Goal: Information Seeking & Learning: Find contact information

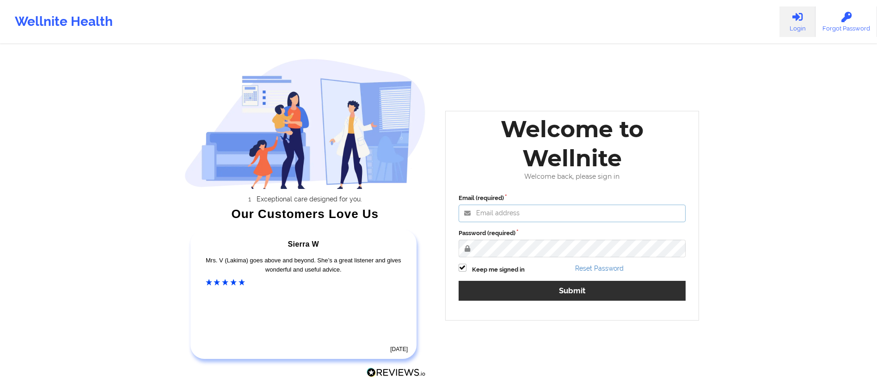
type input "[DATE][EMAIL_ADDRESS][DOMAIN_NAME]"
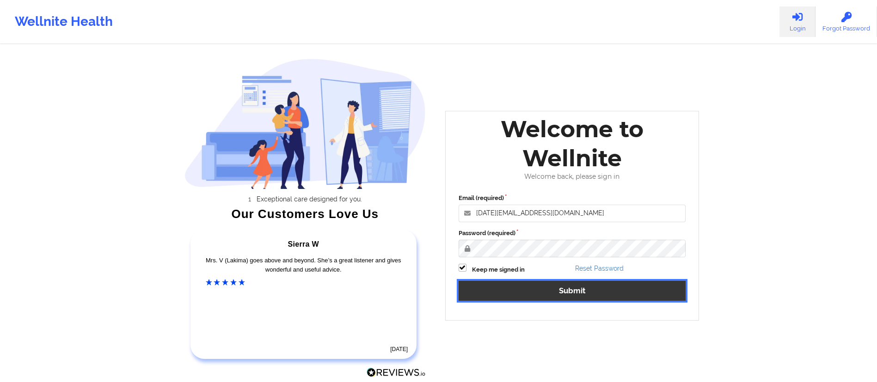
click at [561, 293] on button "Submit" at bounding box center [572, 291] width 227 height 20
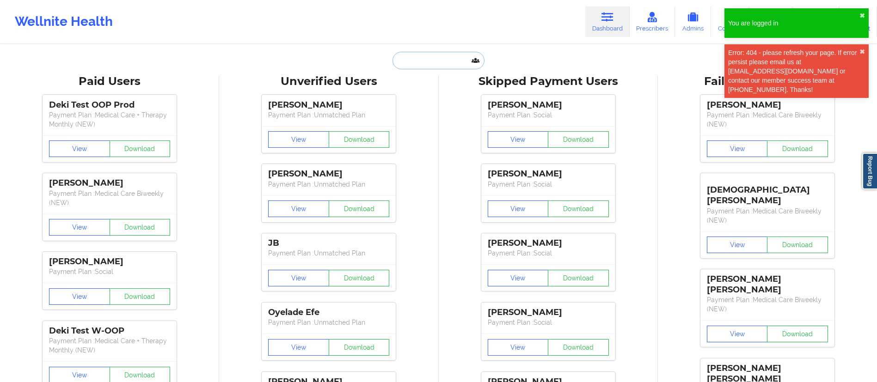
click at [420, 55] on input "text" at bounding box center [439, 61] width 92 height 18
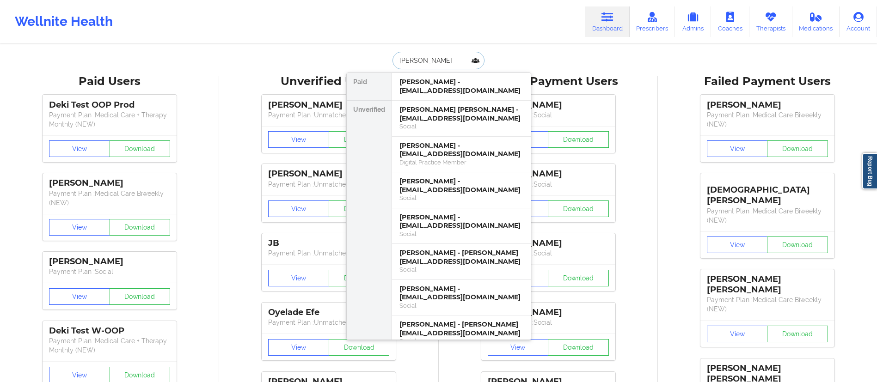
type input "[PERSON_NAME]"
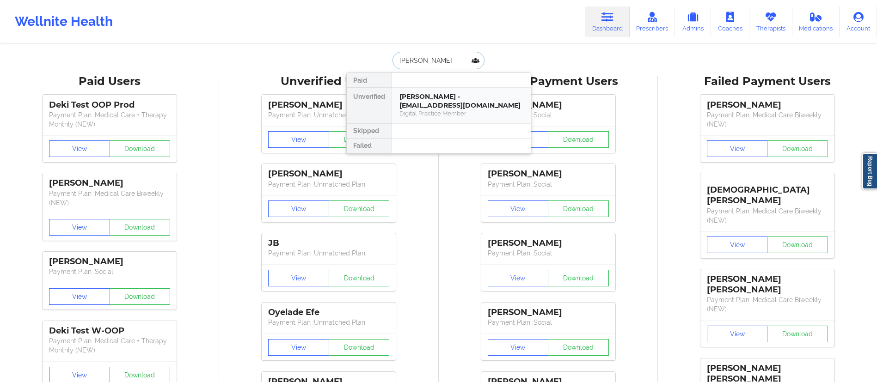
click at [446, 107] on div "[PERSON_NAME] - [EMAIL_ADDRESS][DOMAIN_NAME]" at bounding box center [462, 100] width 124 height 17
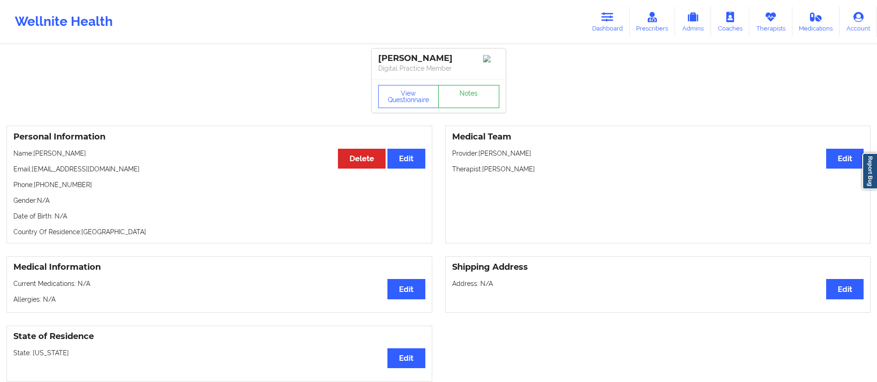
click at [464, 103] on link "Notes" at bounding box center [468, 96] width 61 height 23
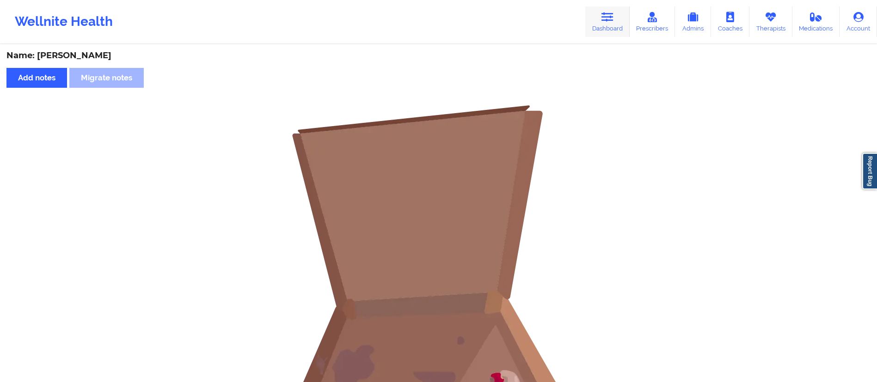
click at [610, 23] on link "Dashboard" at bounding box center [607, 21] width 44 height 31
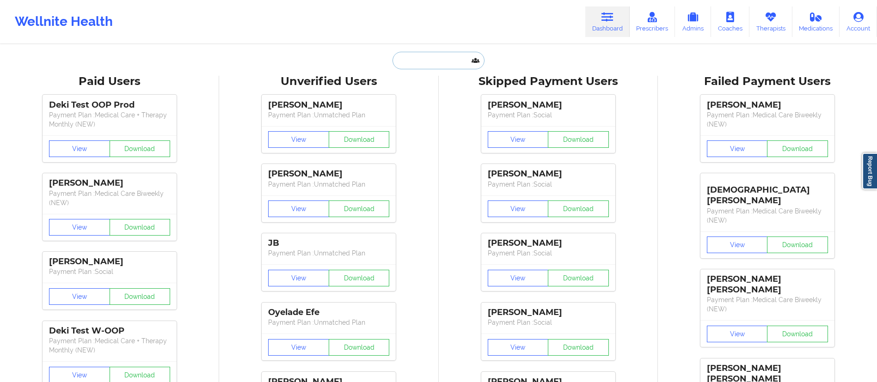
click at [424, 61] on input "text" at bounding box center [439, 61] width 92 height 18
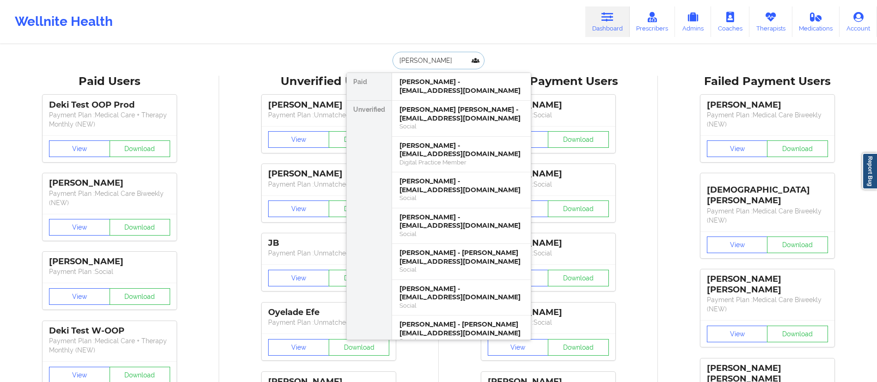
type input "[PERSON_NAME]"
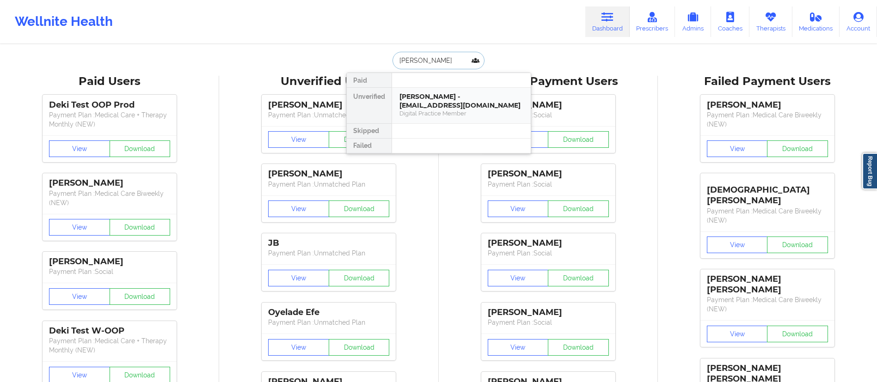
click at [442, 109] on div "[PERSON_NAME] - [EMAIL_ADDRESS][DOMAIN_NAME]" at bounding box center [462, 100] width 124 height 17
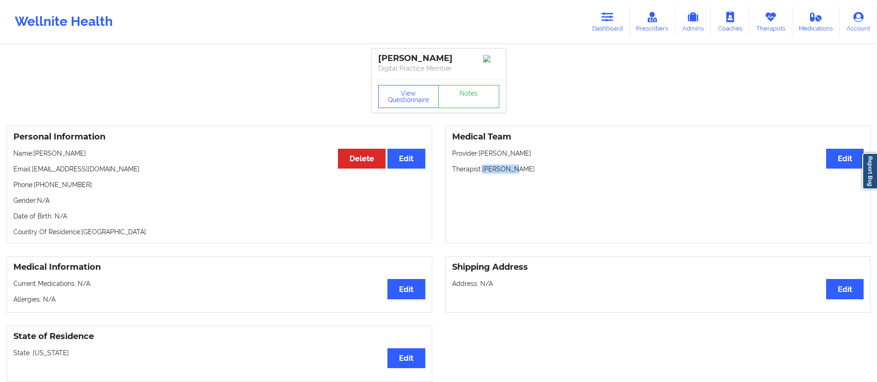
drag, startPoint x: 484, startPoint y: 173, endPoint x: 547, endPoint y: 170, distance: 63.5
click at [547, 170] on p "Therapist: [PERSON_NAME]" at bounding box center [658, 169] width 412 height 9
drag, startPoint x: 35, startPoint y: 153, endPoint x: 100, endPoint y: 147, distance: 65.1
click at [100, 147] on div "Personal Information Edit Delete Name: [PERSON_NAME] Email: [EMAIL_ADDRESS][DOM…" at bounding box center [219, 185] width 426 height 118
copy p "[PERSON_NAME]"
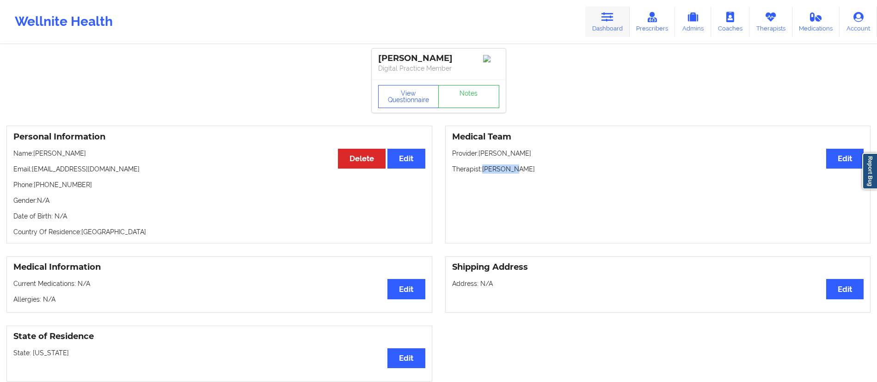
click at [596, 12] on link "Dashboard" at bounding box center [607, 21] width 44 height 31
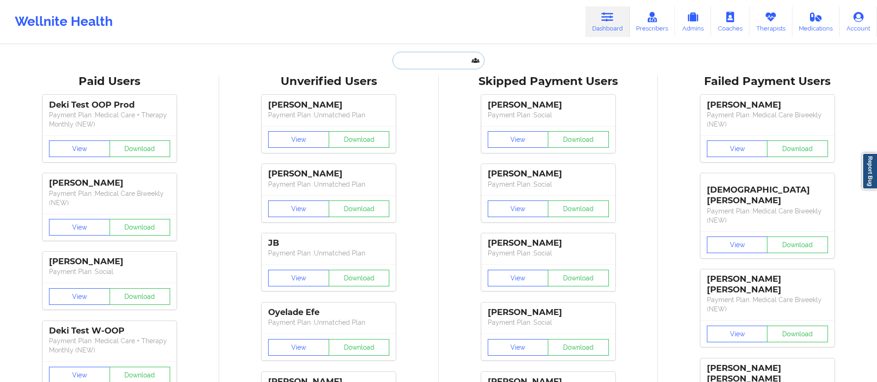
click at [418, 67] on input "text" at bounding box center [439, 61] width 92 height 18
paste input "[PERSON_NAME]"
type input "[PERSON_NAME]"
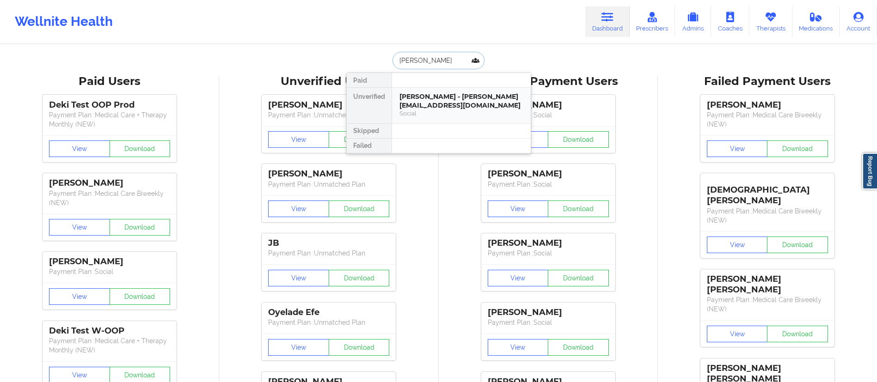
click at [433, 105] on div "[PERSON_NAME] - [PERSON_NAME][EMAIL_ADDRESS][DOMAIN_NAME]" at bounding box center [462, 100] width 124 height 17
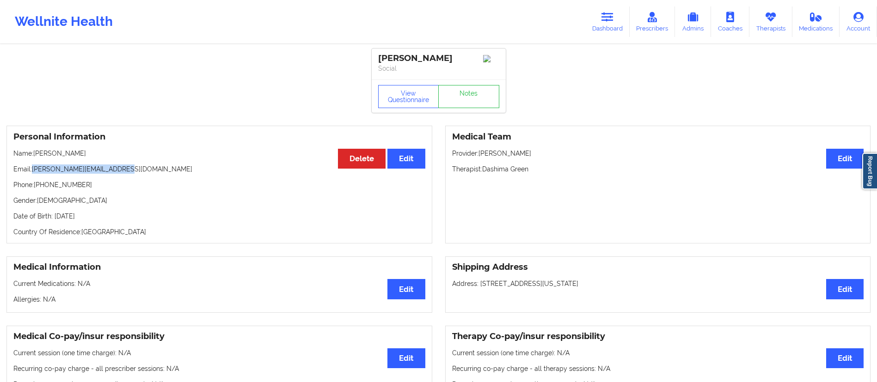
drag, startPoint x: 31, startPoint y: 173, endPoint x: 137, endPoint y: 167, distance: 106.0
click at [137, 167] on p "Email: [PERSON_NAME][EMAIL_ADDRESS][DOMAIN_NAME]" at bounding box center [219, 169] width 412 height 9
click at [130, 172] on p "Email: [PERSON_NAME][EMAIL_ADDRESS][DOMAIN_NAME]" at bounding box center [219, 169] width 412 height 9
click at [77, 174] on p "Email: [PERSON_NAME][EMAIL_ADDRESS][DOMAIN_NAME]" at bounding box center [219, 169] width 412 height 9
drag, startPoint x: 31, startPoint y: 172, endPoint x: 126, endPoint y: 168, distance: 94.9
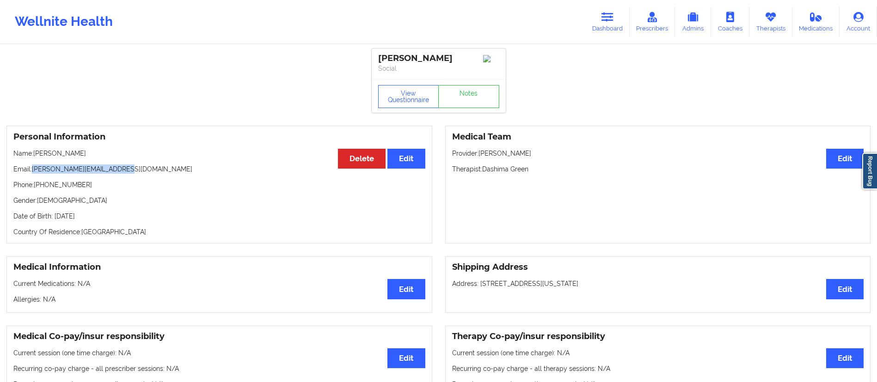
click at [126, 168] on p "Email: [PERSON_NAME][EMAIL_ADDRESS][DOMAIN_NAME]" at bounding box center [219, 169] width 412 height 9
click at [98, 167] on p "Email: [PERSON_NAME][EMAIL_ADDRESS][DOMAIN_NAME]" at bounding box center [219, 169] width 412 height 9
drag, startPoint x: 31, startPoint y: 171, endPoint x: 122, endPoint y: 173, distance: 90.2
click at [122, 173] on p "Email: [PERSON_NAME][EMAIL_ADDRESS][DOMAIN_NAME]" at bounding box center [219, 169] width 412 height 9
copy p "[PERSON_NAME][EMAIL_ADDRESS][DOMAIN_NAME]"
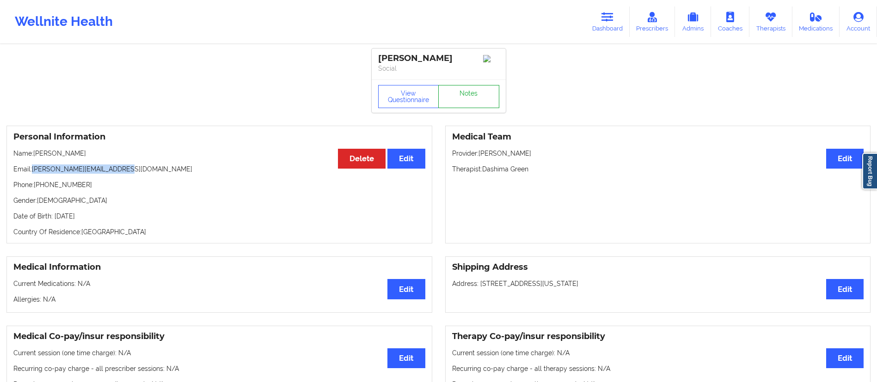
click at [459, 105] on link "Notes" at bounding box center [468, 96] width 61 height 23
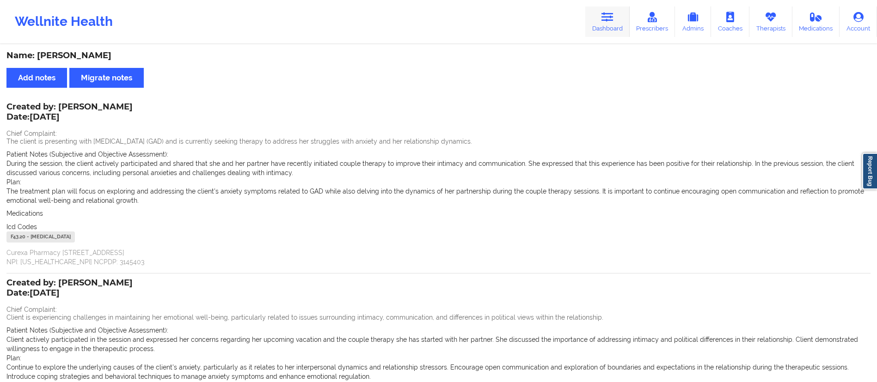
click at [609, 16] on icon at bounding box center [608, 17] width 12 height 10
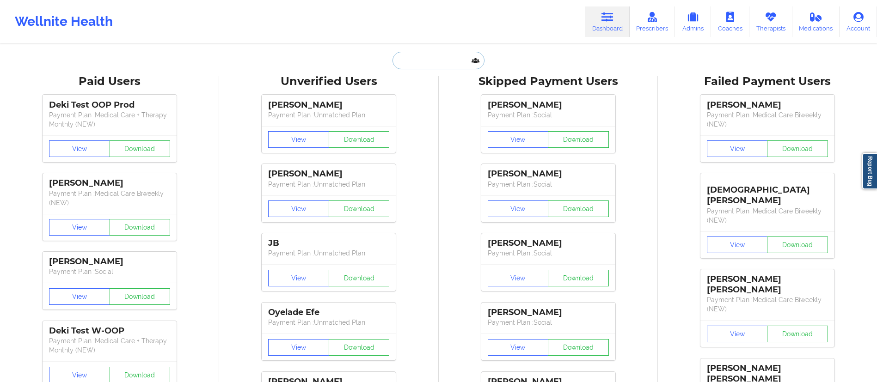
click at [426, 59] on input "text" at bounding box center [439, 61] width 92 height 18
paste input "[PERSON_NAME]"
type input "[PERSON_NAME]"
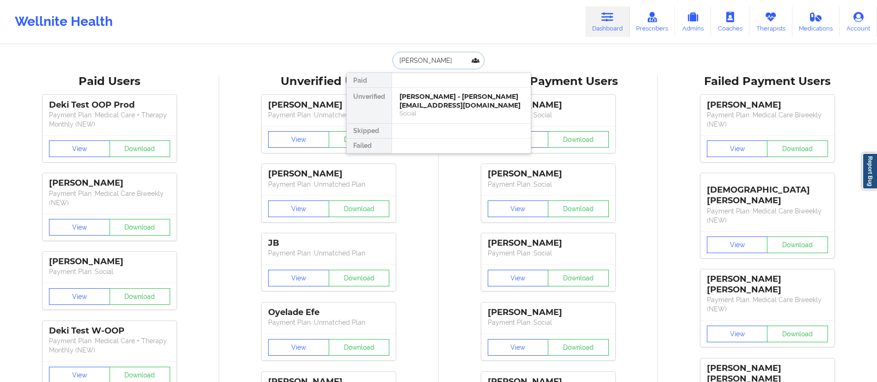
click at [441, 104] on div "[PERSON_NAME] - [PERSON_NAME][EMAIL_ADDRESS][DOMAIN_NAME]" at bounding box center [462, 100] width 124 height 17
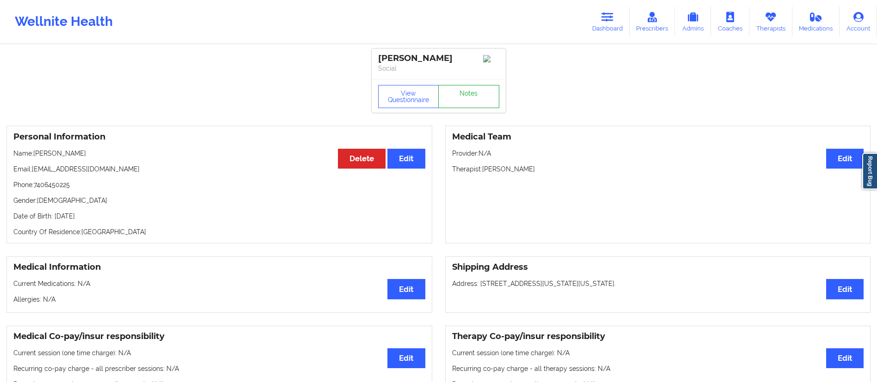
click at [458, 98] on link "Notes" at bounding box center [468, 96] width 61 height 23
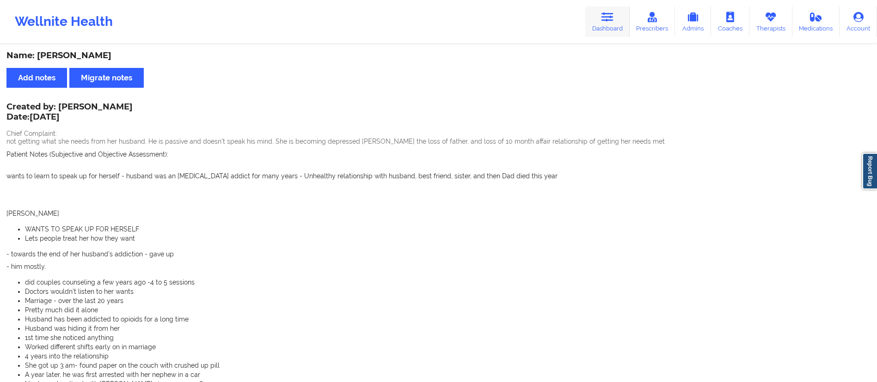
click at [604, 29] on link "Dashboard" at bounding box center [607, 21] width 44 height 31
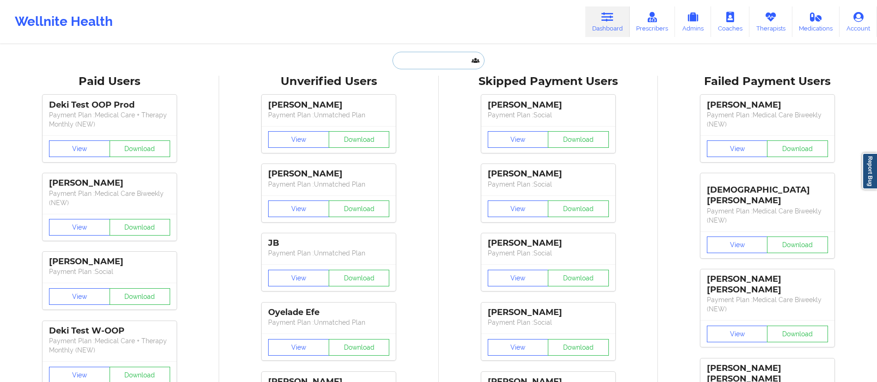
click at [420, 57] on input "text" at bounding box center [439, 61] width 92 height 18
paste input "[PERSON_NAME]"
type input "[PERSON_NAME]"
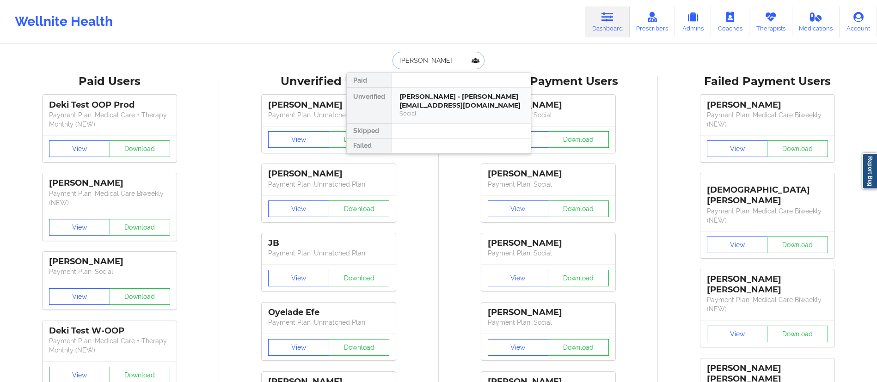
click at [425, 105] on div "[PERSON_NAME] - [PERSON_NAME][EMAIL_ADDRESS][DOMAIN_NAME]" at bounding box center [462, 100] width 124 height 17
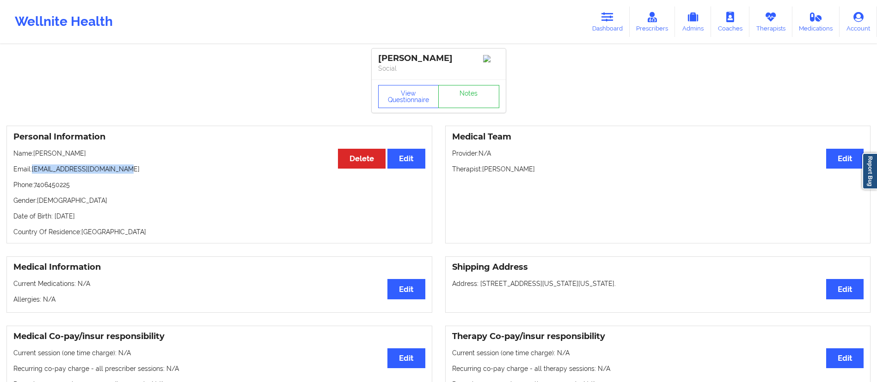
drag, startPoint x: 32, startPoint y: 170, endPoint x: 137, endPoint y: 172, distance: 105.0
click at [136, 171] on p "Email: [EMAIL_ADDRESS][DOMAIN_NAME]" at bounding box center [219, 169] width 412 height 9
click at [137, 172] on p "Email: [EMAIL_ADDRESS][DOMAIN_NAME]" at bounding box center [219, 169] width 412 height 9
drag, startPoint x: 136, startPoint y: 172, endPoint x: 36, endPoint y: 171, distance: 100.3
click at [36, 171] on p "Email: [EMAIL_ADDRESS][DOMAIN_NAME]" at bounding box center [219, 169] width 412 height 9
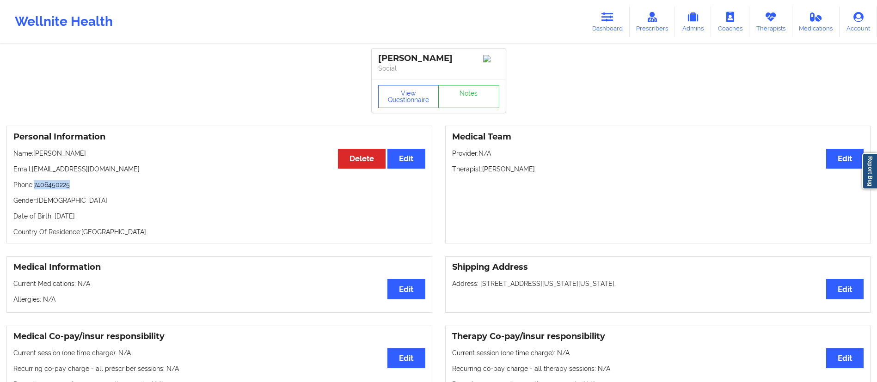
drag, startPoint x: 35, startPoint y: 187, endPoint x: 107, endPoint y: 183, distance: 72.7
click at [105, 184] on p "Phone: [PHONE_NUMBER]" at bounding box center [219, 184] width 412 height 9
copy p "7406450225"
click at [602, 22] on link "Dashboard" at bounding box center [607, 21] width 44 height 31
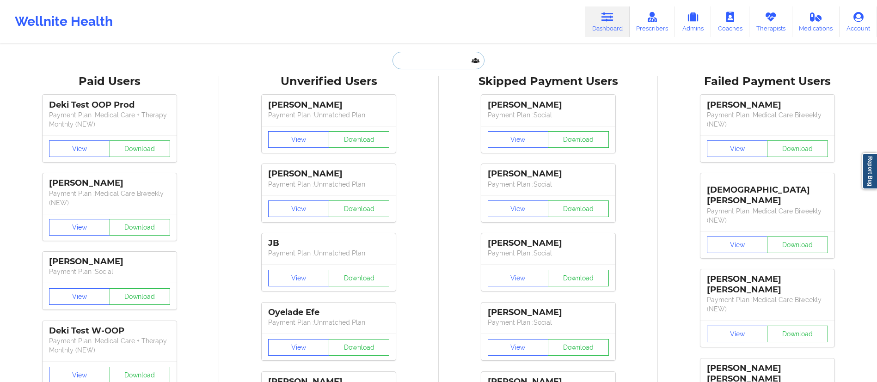
paste input "[PERSON_NAME]"
type input "[PERSON_NAME]"
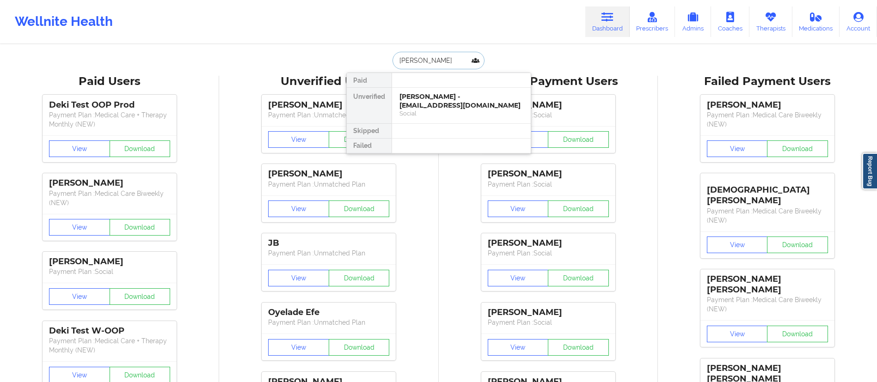
click at [443, 104] on div "[PERSON_NAME] - [EMAIL_ADDRESS][DOMAIN_NAME]" at bounding box center [462, 100] width 124 height 17
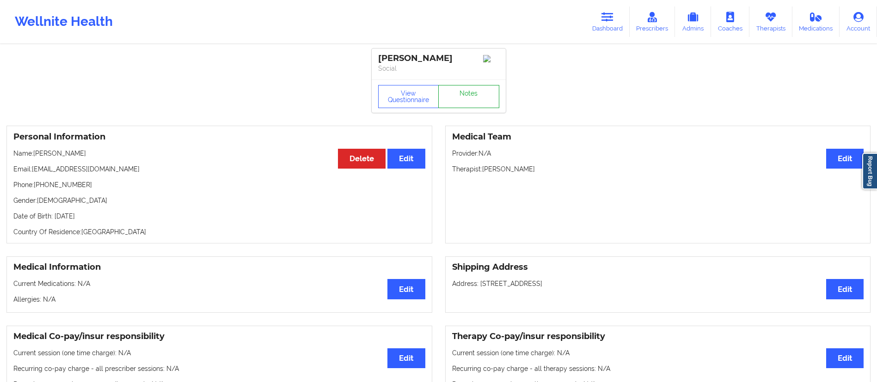
click at [456, 106] on link "Notes" at bounding box center [468, 96] width 61 height 23
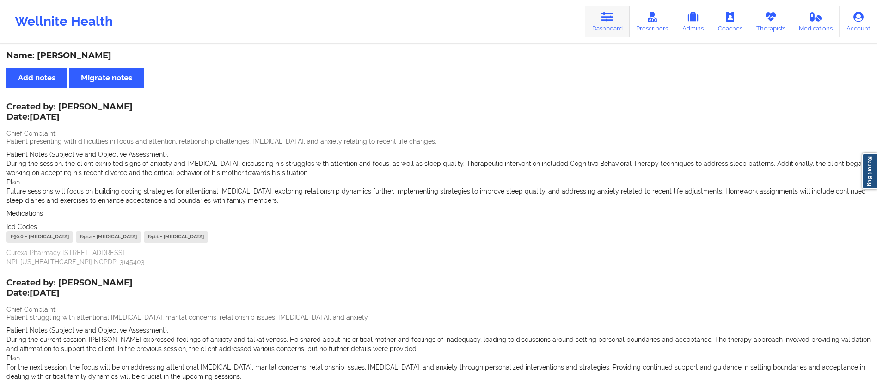
click at [601, 18] on link "Dashboard" at bounding box center [607, 21] width 44 height 31
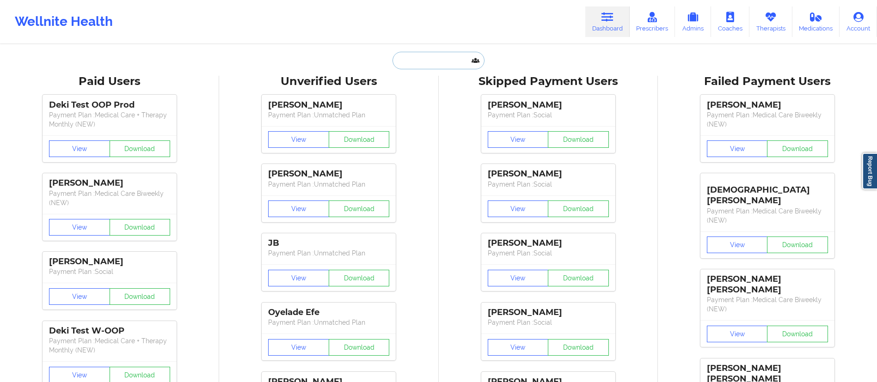
click at [463, 64] on input "text" at bounding box center [439, 61] width 92 height 18
paste input "[PERSON_NAME]"
type input "[PERSON_NAME]"
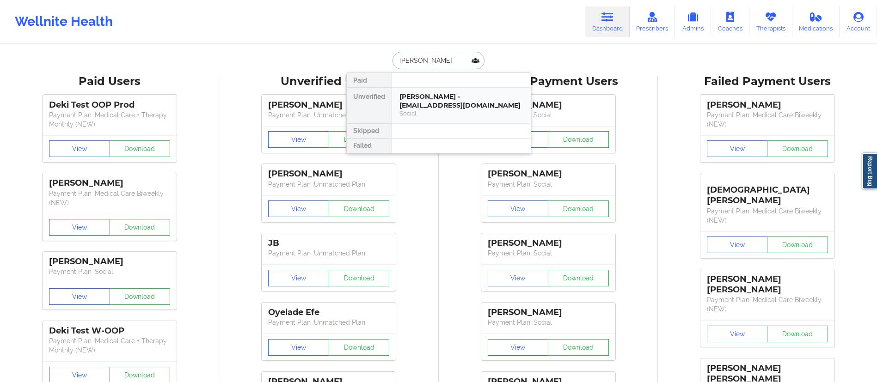
click at [436, 106] on div "[PERSON_NAME] - [EMAIL_ADDRESS][DOMAIN_NAME]" at bounding box center [462, 100] width 124 height 17
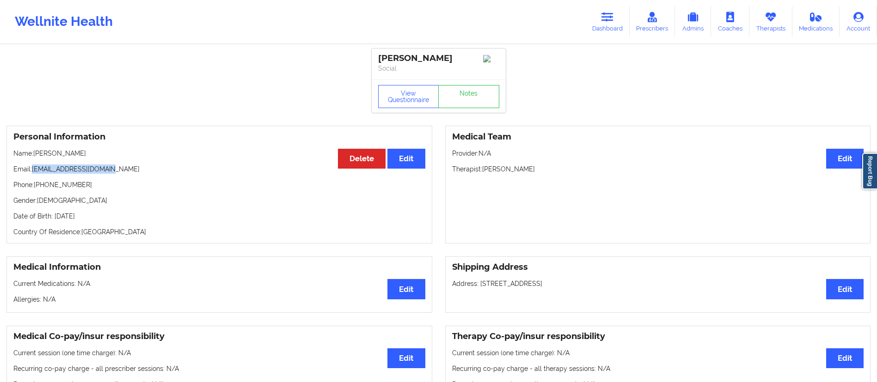
drag, startPoint x: 34, startPoint y: 171, endPoint x: 163, endPoint y: 172, distance: 129.0
click at [163, 172] on p "Email: [EMAIL_ADDRESS][DOMAIN_NAME]" at bounding box center [219, 169] width 412 height 9
copy p "[EMAIL_ADDRESS][DOMAIN_NAME]"
click at [469, 96] on link "Notes" at bounding box center [468, 96] width 61 height 23
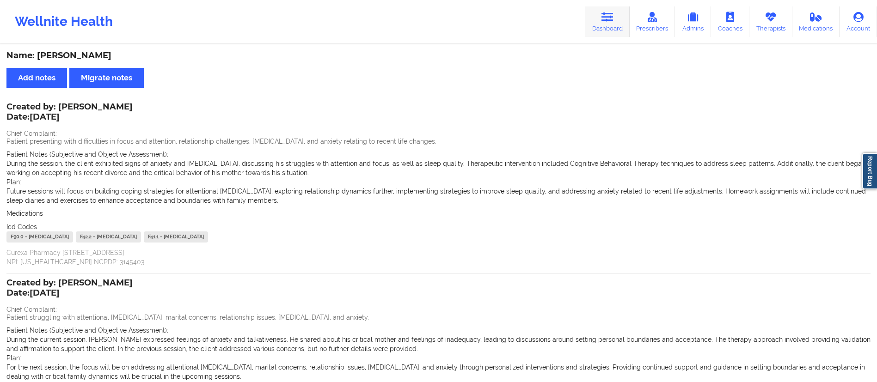
click at [610, 17] on icon at bounding box center [608, 17] width 12 height 10
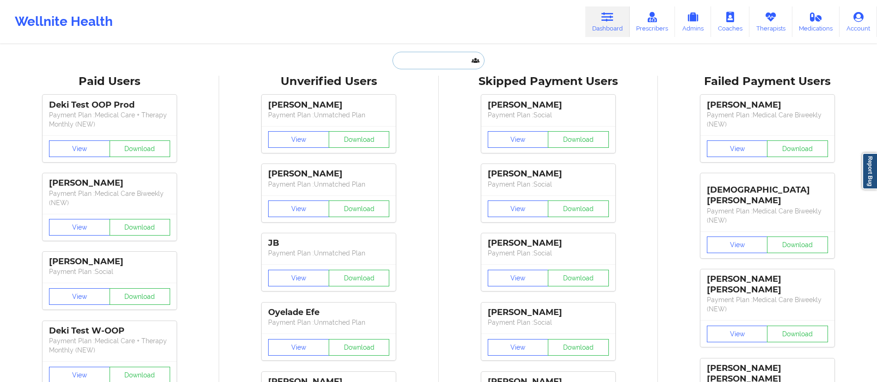
click at [444, 58] on input "text" at bounding box center [439, 61] width 92 height 18
paste input "[PERSON_NAME]"
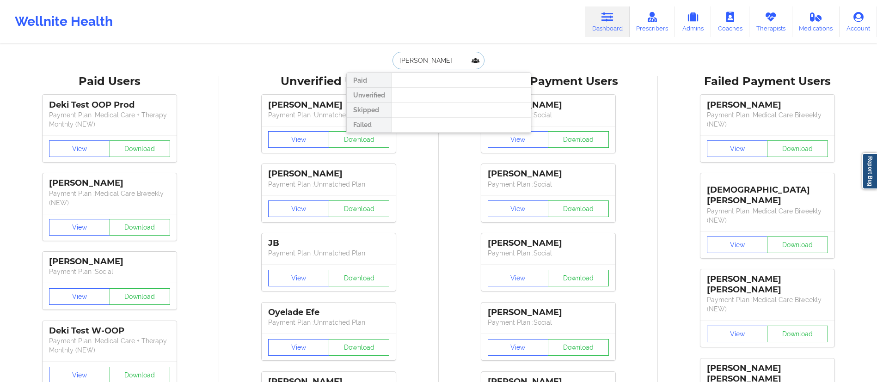
click at [399, 62] on input "[PERSON_NAME]" at bounding box center [439, 61] width 92 height 18
type input "[PERSON_NAME]"
click at [436, 98] on div "Dana Dill - [EMAIL_ADDRESS][DOMAIN_NAME]" at bounding box center [462, 100] width 124 height 17
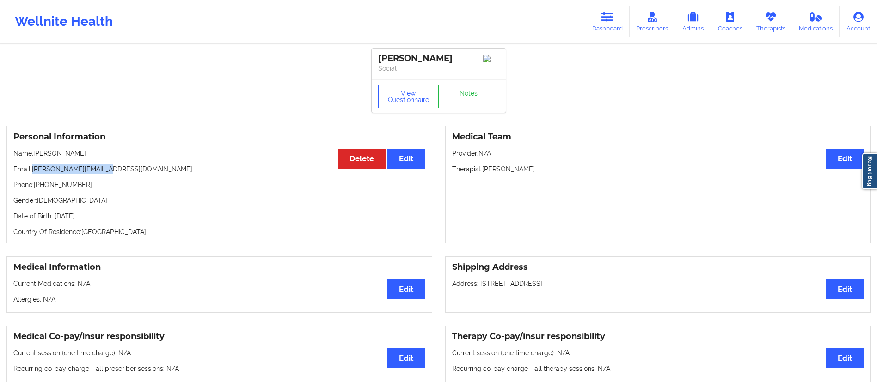
drag, startPoint x: 34, startPoint y: 174, endPoint x: 123, endPoint y: 176, distance: 89.7
click at [123, 174] on p "Email: [PERSON_NAME][EMAIL_ADDRESS][DOMAIN_NAME]" at bounding box center [219, 169] width 412 height 9
copy p "[PERSON_NAME][EMAIL_ADDRESS][DOMAIN_NAME]"
click at [600, 19] on link "Dashboard" at bounding box center [607, 21] width 44 height 31
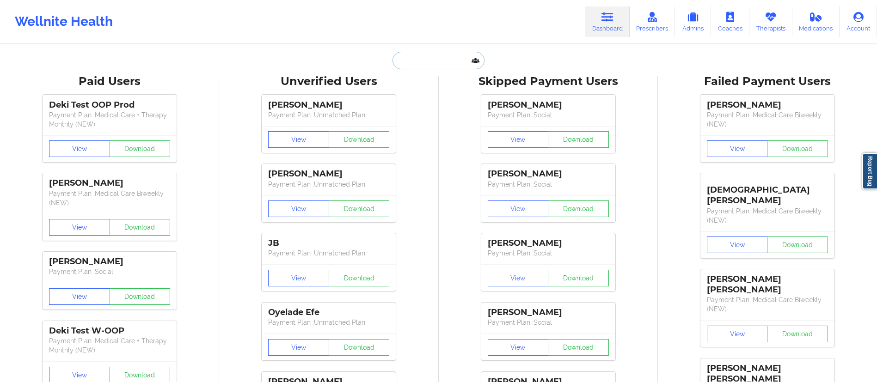
click at [443, 63] on input "text" at bounding box center [439, 61] width 92 height 18
paste input "[PERSON_NAME][EMAIL_ADDRESS][DOMAIN_NAME]"
type input "[PERSON_NAME][EMAIL_ADDRESS][DOMAIN_NAME]"
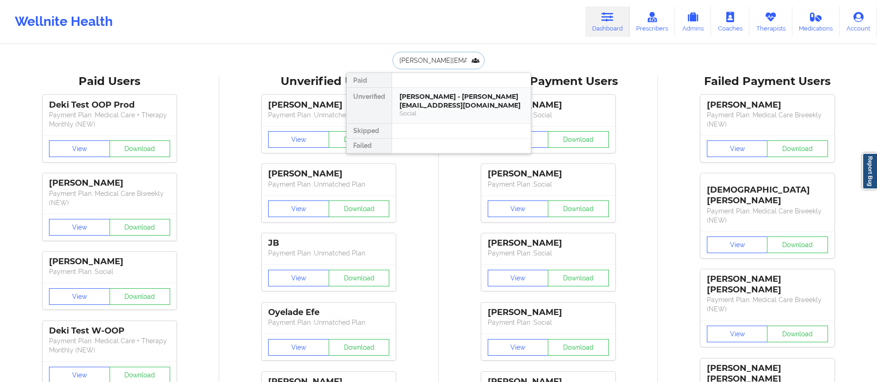
click at [442, 101] on div "[PERSON_NAME] - [PERSON_NAME][EMAIL_ADDRESS][DOMAIN_NAME]" at bounding box center [462, 100] width 124 height 17
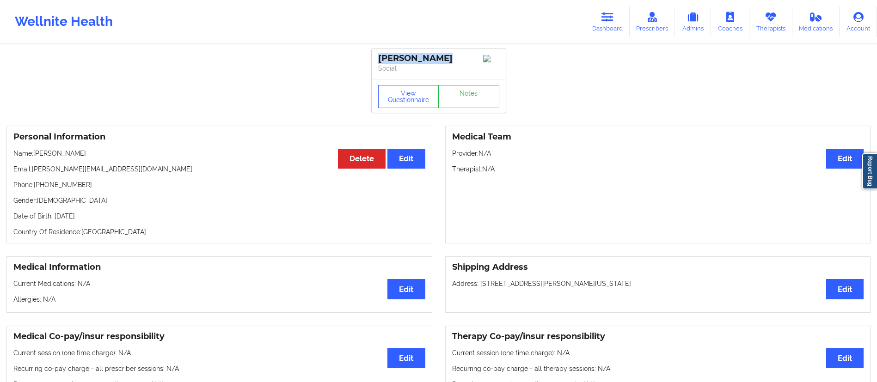
drag, startPoint x: 378, startPoint y: 61, endPoint x: 463, endPoint y: 60, distance: 85.6
click at [463, 60] on div "[PERSON_NAME]" at bounding box center [438, 58] width 121 height 11
copy div "[PERSON_NAME]"
drag, startPoint x: 32, startPoint y: 173, endPoint x: 196, endPoint y: 165, distance: 163.4
click at [192, 165] on div "Personal Information Edit Delete Name: [PERSON_NAME] Email: [PERSON_NAME][EMAIL…" at bounding box center [219, 185] width 426 height 118
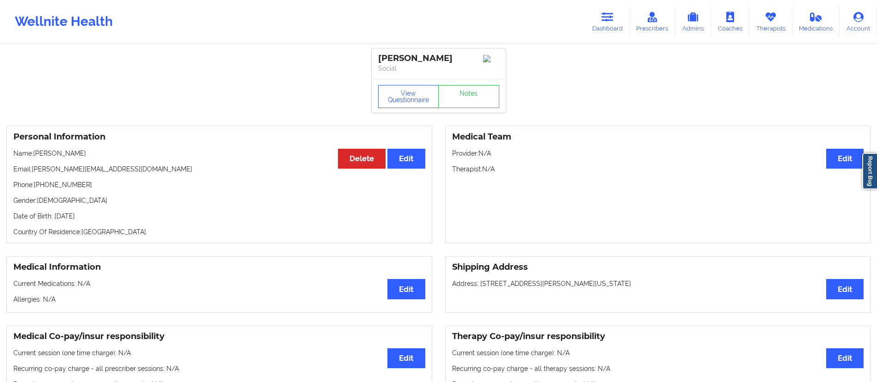
click at [202, 178] on div "Personal Information Edit Delete Name: [PERSON_NAME] Email: [PERSON_NAME][EMAIL…" at bounding box center [219, 185] width 426 height 118
drag, startPoint x: 116, startPoint y: 172, endPoint x: 41, endPoint y: 173, distance: 74.5
click at [33, 174] on p "Email: [PERSON_NAME][EMAIL_ADDRESS][DOMAIN_NAME]" at bounding box center [219, 169] width 412 height 9
copy p "[PERSON_NAME][EMAIL_ADDRESS][DOMAIN_NAME]"
click at [583, 30] on div "Wellnite Health Dashboard Prescribers Admins Coaches Therapists Medications Acc…" at bounding box center [438, 21] width 877 height 37
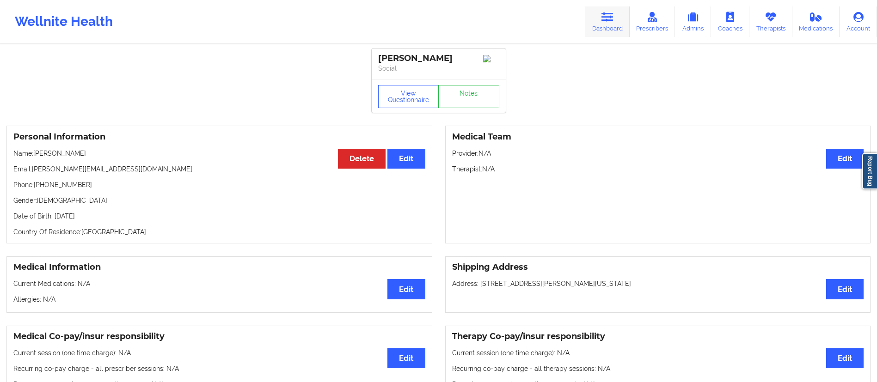
click at [606, 30] on link "Dashboard" at bounding box center [607, 21] width 44 height 31
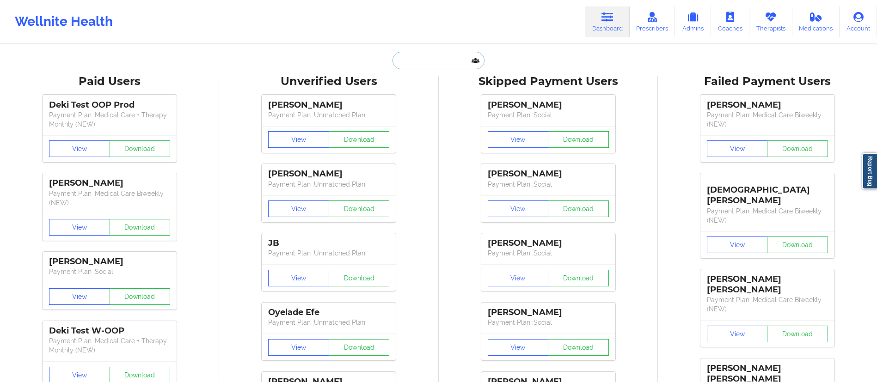
click at [425, 65] on input "text" at bounding box center [439, 61] width 92 height 18
paste input "[EMAIL_ADDRESS][DOMAIN_NAME]"
type input "[EMAIL_ADDRESS][DOMAIN_NAME]"
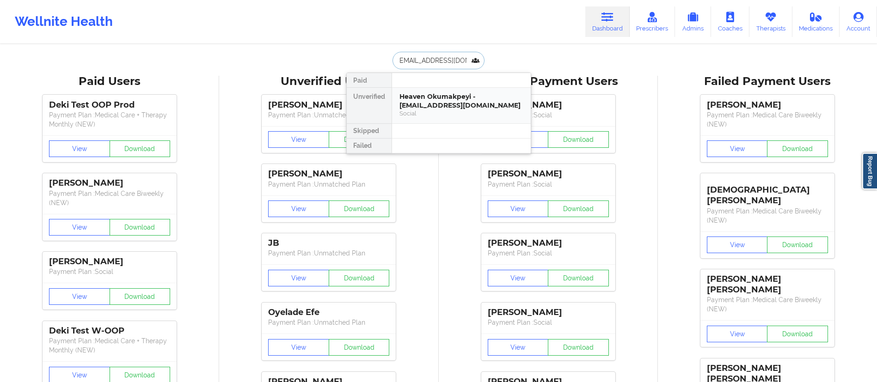
click at [448, 104] on div "Heaven Okumakpeyi - [EMAIL_ADDRESS][DOMAIN_NAME]" at bounding box center [462, 100] width 124 height 17
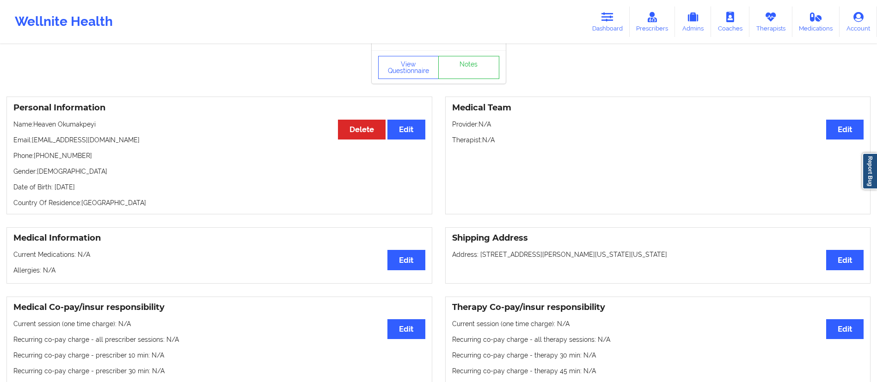
scroll to position [9, 0]
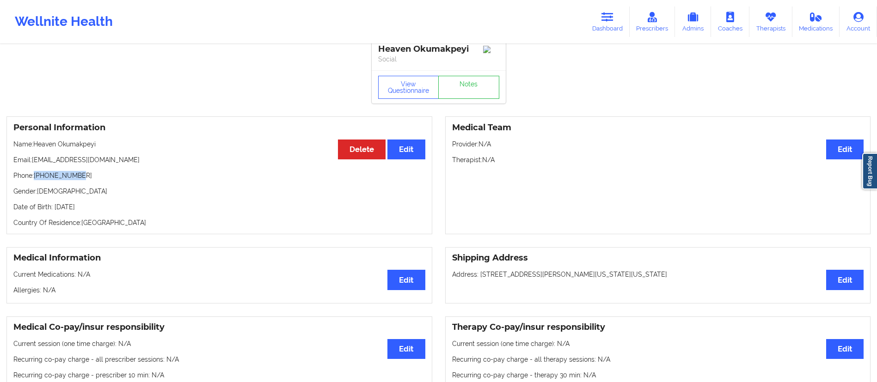
drag, startPoint x: 35, startPoint y: 175, endPoint x: 118, endPoint y: 175, distance: 83.2
click at [118, 175] on p "Phone: [PHONE_NUMBER]" at bounding box center [219, 175] width 412 height 9
copy p "[PHONE_NUMBER]"
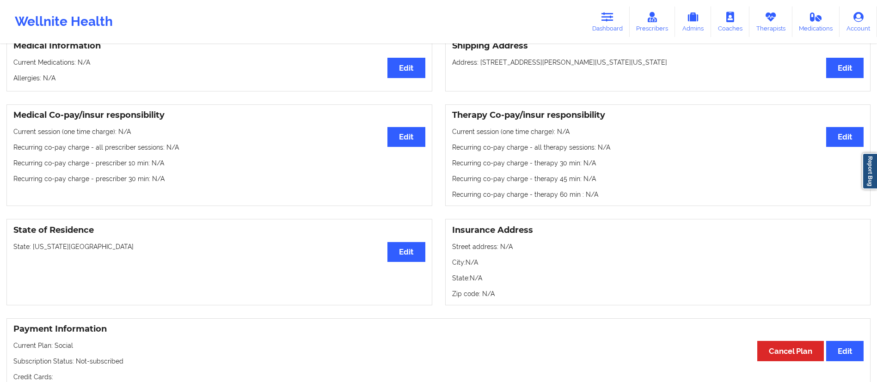
scroll to position [0, 0]
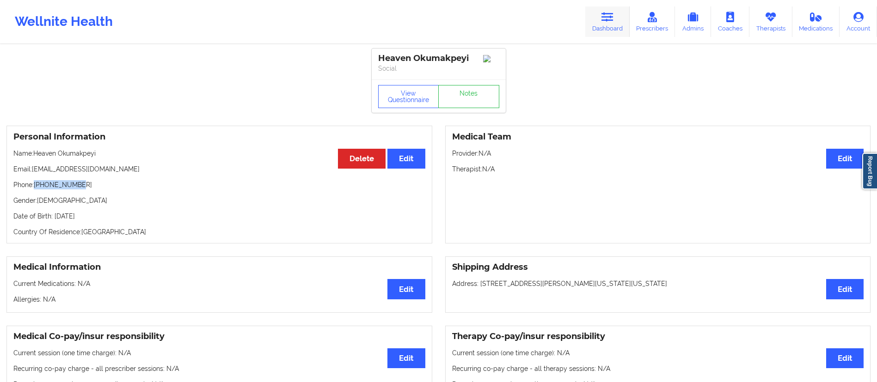
click at [605, 31] on link "Dashboard" at bounding box center [607, 21] width 44 height 31
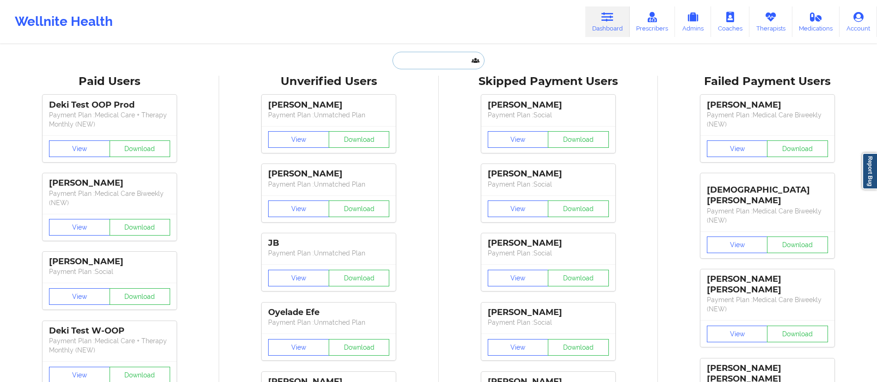
click at [444, 65] on input "text" at bounding box center [439, 61] width 92 height 18
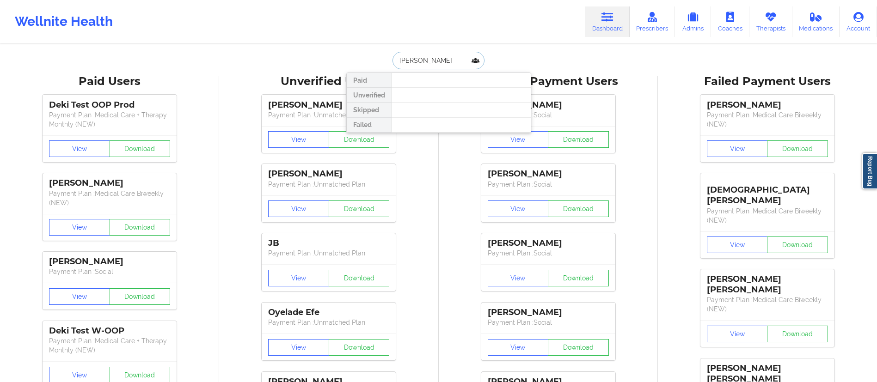
type input "kazi"
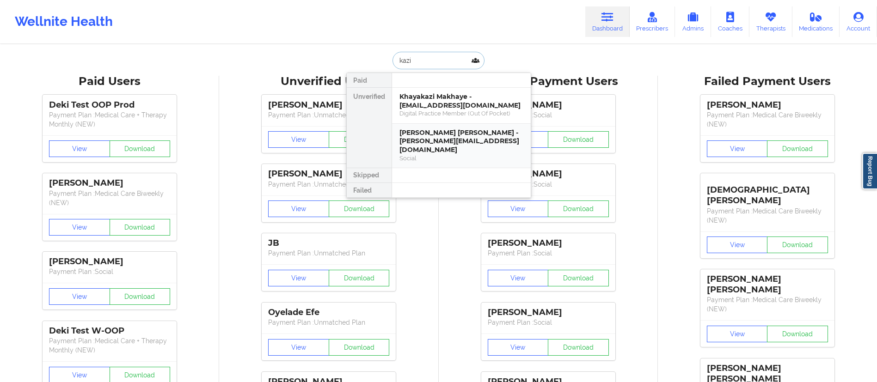
click at [428, 142] on div "[PERSON_NAME] [PERSON_NAME] - [PERSON_NAME][EMAIL_ADDRESS][DOMAIN_NAME]" at bounding box center [462, 142] width 124 height 26
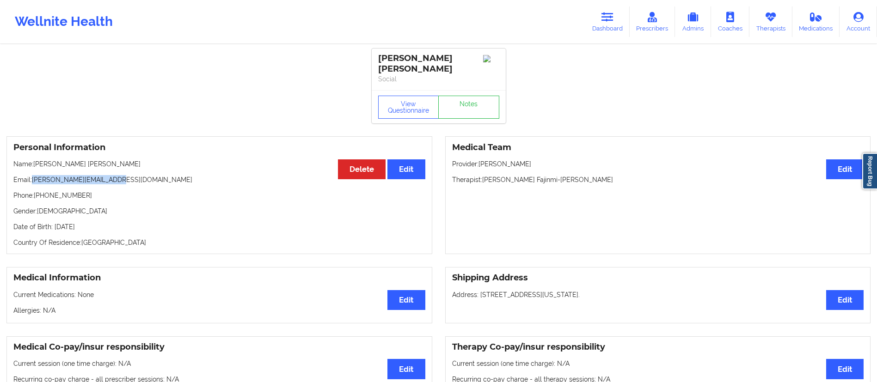
drag, startPoint x: 33, startPoint y: 167, endPoint x: 130, endPoint y: 172, distance: 97.7
click at [130, 172] on div "Personal Information Edit Delete Name: [PERSON_NAME] [PERSON_NAME] Email: [PERS…" at bounding box center [219, 195] width 426 height 118
copy p "[PERSON_NAME][EMAIL_ADDRESS][DOMAIN_NAME]"
drag, startPoint x: 34, startPoint y: 155, endPoint x: 108, endPoint y: 158, distance: 74.1
click at [108, 160] on p "Name: [PERSON_NAME] [PERSON_NAME]" at bounding box center [219, 164] width 412 height 9
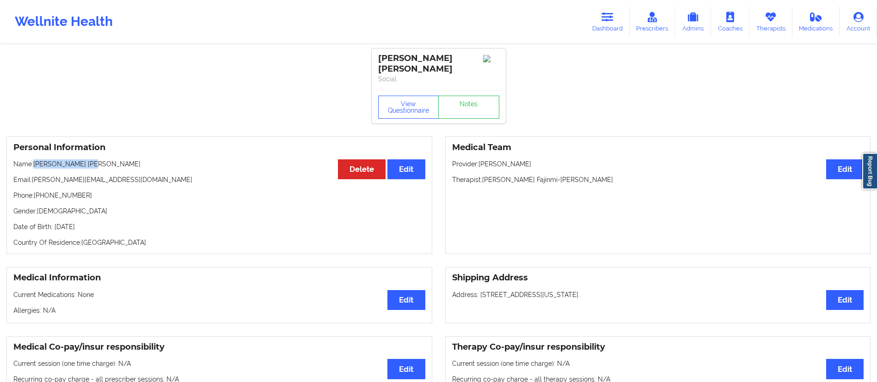
copy p "[PERSON_NAME] [PERSON_NAME]"
click at [621, 22] on link "Dashboard" at bounding box center [607, 21] width 44 height 31
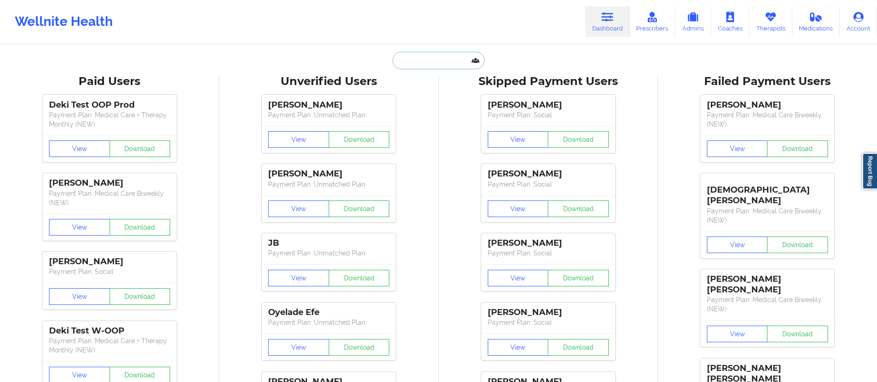
click at [402, 60] on input "text" at bounding box center [439, 61] width 92 height 18
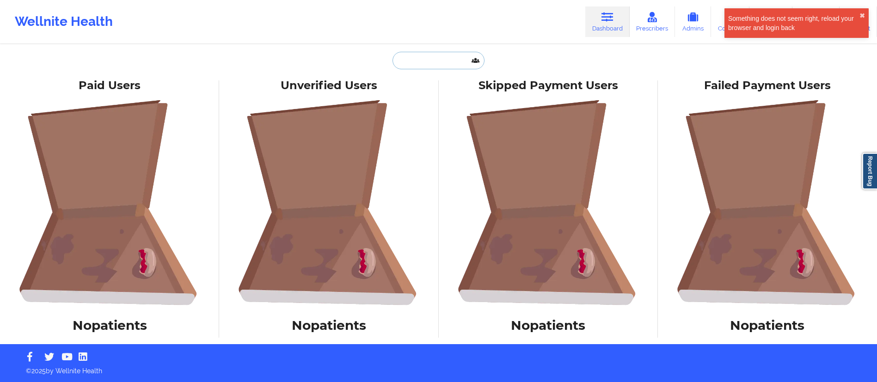
paste input "[PERSON_NAME]"
type input "[PERSON_NAME]"
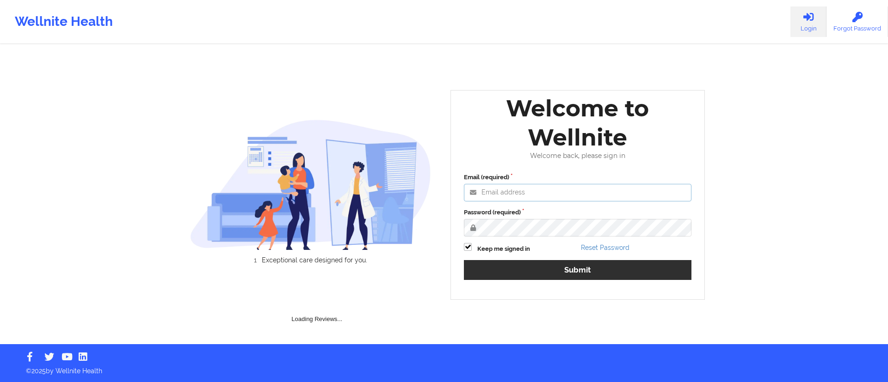
type input "[DATE][EMAIL_ADDRESS][DOMAIN_NAME]"
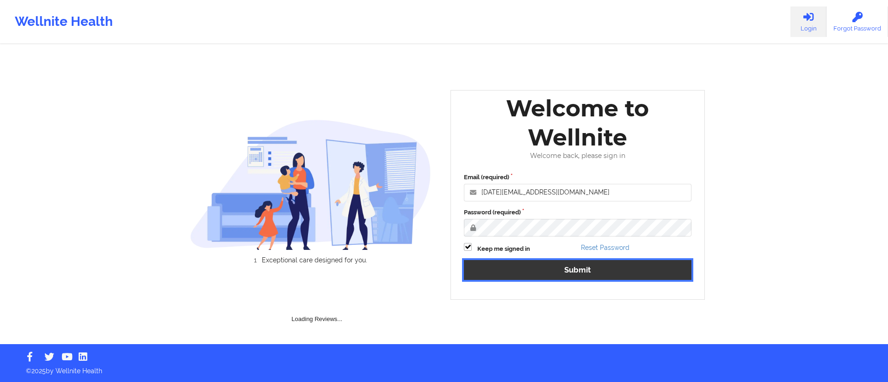
click at [522, 266] on button "Submit" at bounding box center [577, 270] width 227 height 20
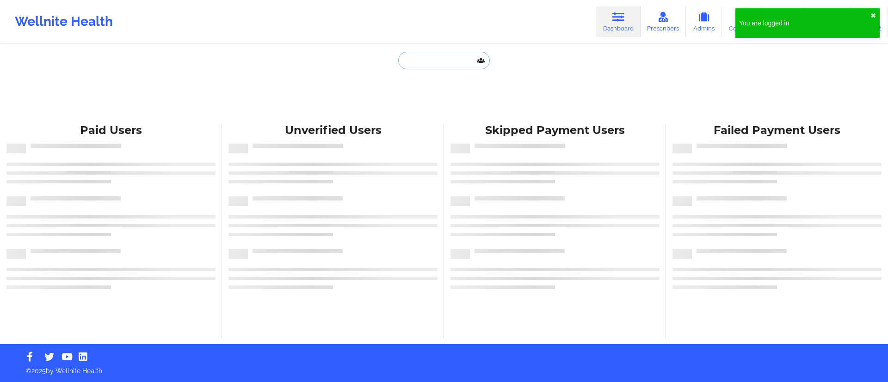
click at [416, 61] on input "text" at bounding box center [444, 61] width 92 height 18
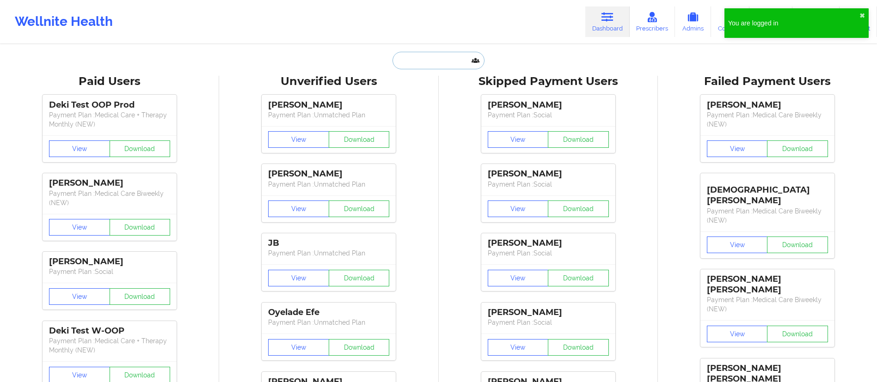
paste input "[PERSON_NAME]"
type input "[PERSON_NAME]"
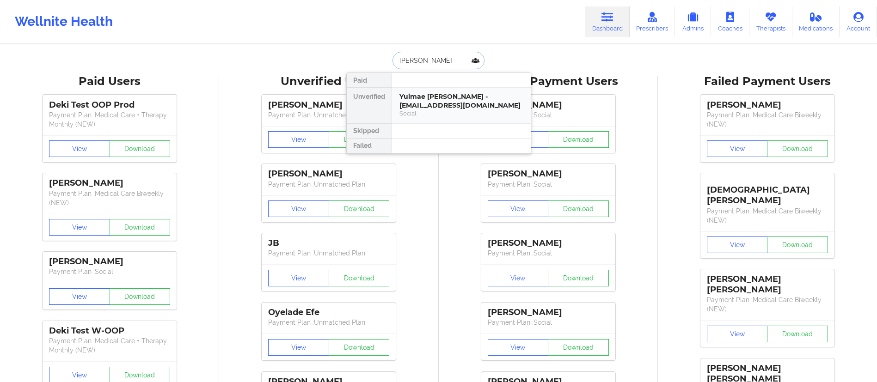
click at [427, 99] on div "Yuimae Henry - ykhenry6@yahoo.com" at bounding box center [462, 100] width 124 height 17
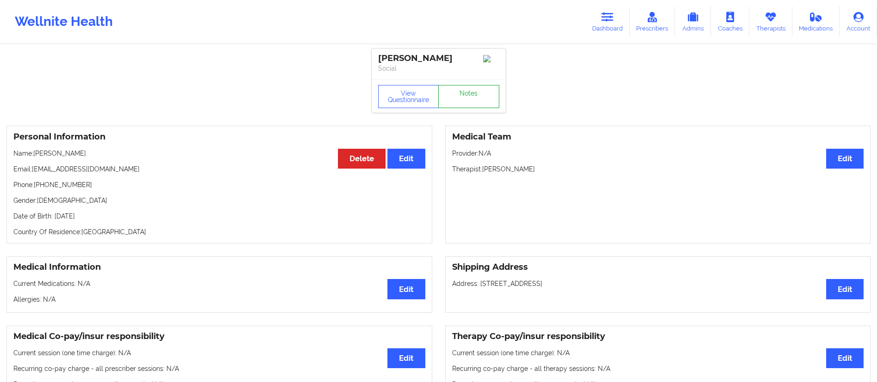
click at [468, 99] on link "Notes" at bounding box center [468, 96] width 61 height 23
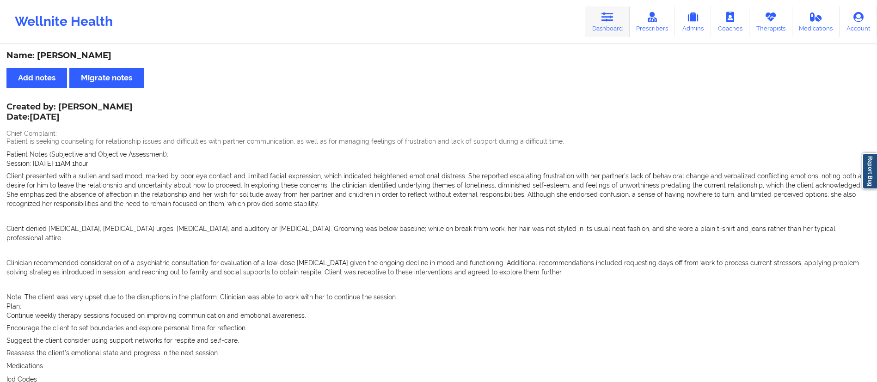
click at [603, 27] on link "Dashboard" at bounding box center [607, 21] width 44 height 31
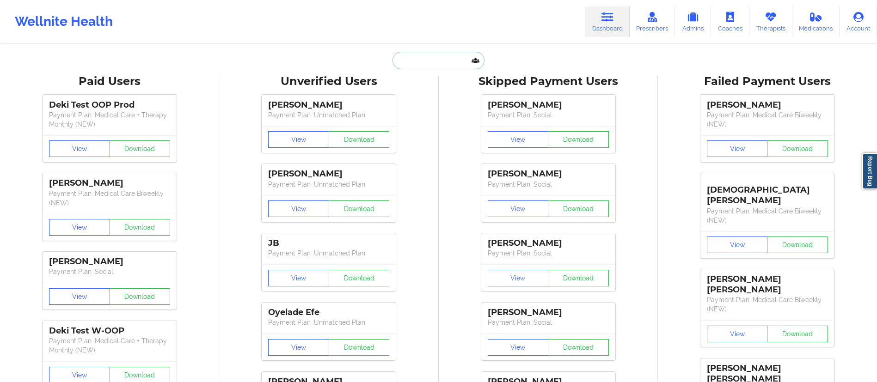
click at [425, 61] on input "text" at bounding box center [439, 61] width 92 height 18
paste input "[PERSON_NAME]"
type input "[PERSON_NAME]"
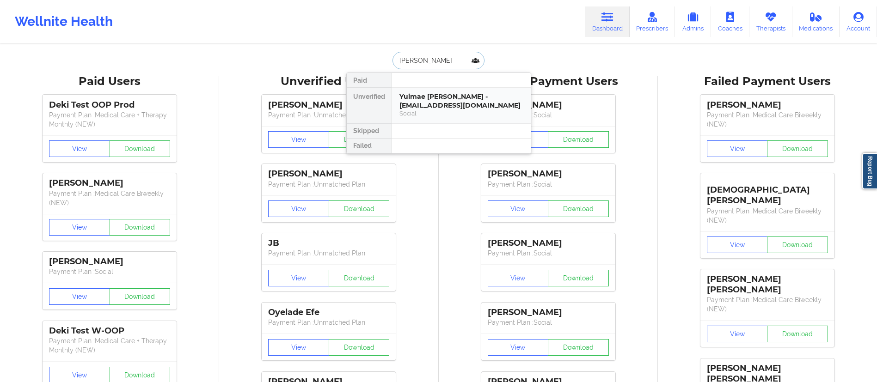
click at [437, 98] on div "Yuimae Henry - ykhenry6@yahoo.com" at bounding box center [462, 100] width 124 height 17
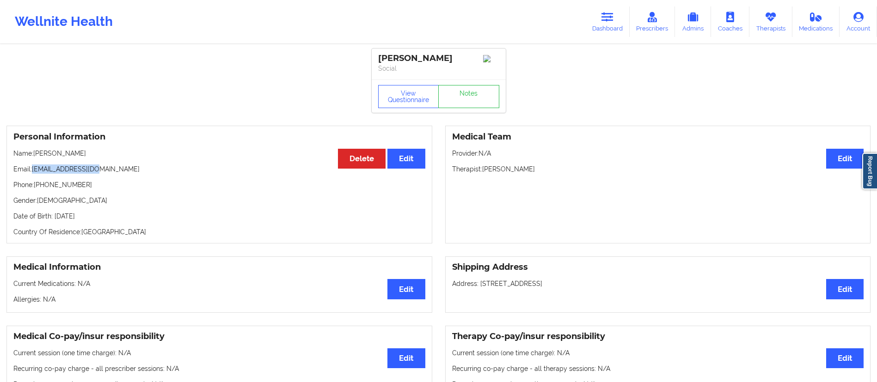
drag, startPoint x: 32, startPoint y: 172, endPoint x: 129, endPoint y: 170, distance: 96.2
click at [129, 170] on p "Email: ykhenry6@yahoo.com" at bounding box center [219, 169] width 412 height 9
copy p "ykhenry6@yahoo.com"
drag, startPoint x: 601, startPoint y: 21, endPoint x: 576, endPoint y: 40, distance: 31.4
click at [601, 21] on link "Dashboard" at bounding box center [607, 21] width 44 height 31
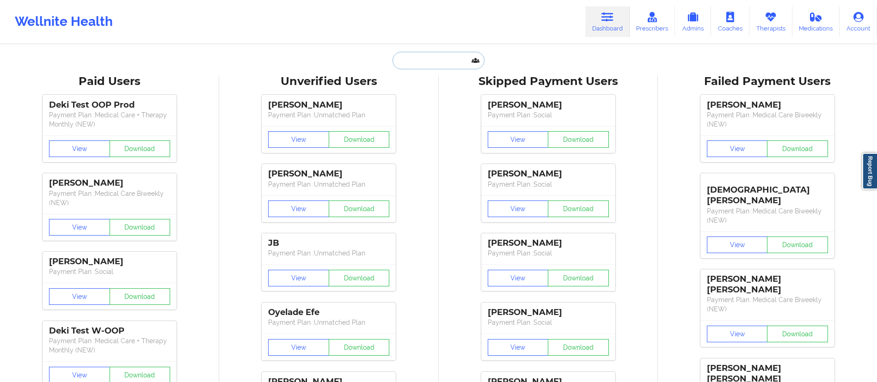
click at [471, 58] on input "text" at bounding box center [439, 61] width 92 height 18
paste input "Sharon Madden"
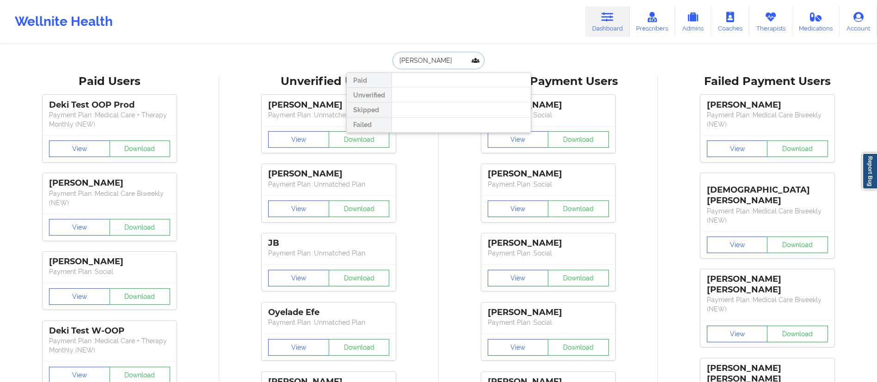
click at [398, 57] on input "Sharon Madden" at bounding box center [439, 61] width 92 height 18
click at [420, 59] on input "Sharon Madden" at bounding box center [439, 61] width 92 height 18
type input "Madden"
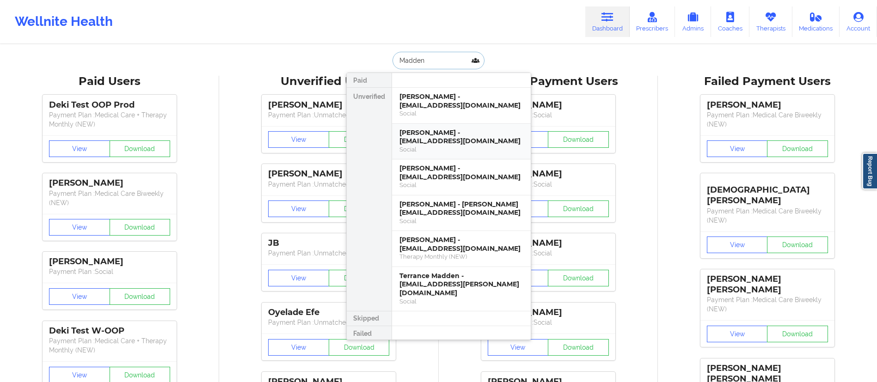
click at [436, 140] on div "SHARON S MADDEN - joy3820@gmail.com" at bounding box center [462, 137] width 124 height 17
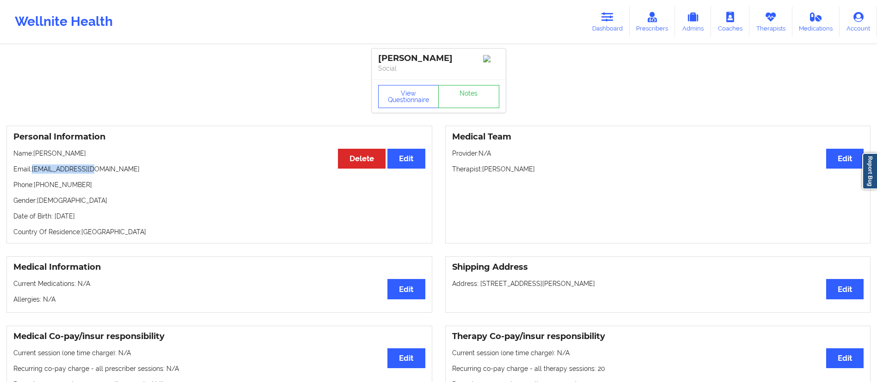
drag, startPoint x: 105, startPoint y: 175, endPoint x: 31, endPoint y: 174, distance: 74.0
click at [31, 174] on p "Email: joy3820@gmail.com" at bounding box center [219, 169] width 412 height 9
copy p "joy3820@gmail.com"
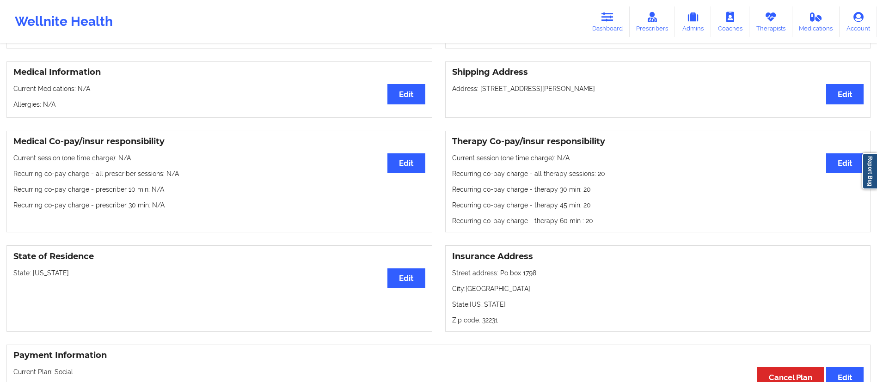
scroll to position [196, 0]
click at [841, 168] on button "Edit" at bounding box center [844, 163] width 37 height 20
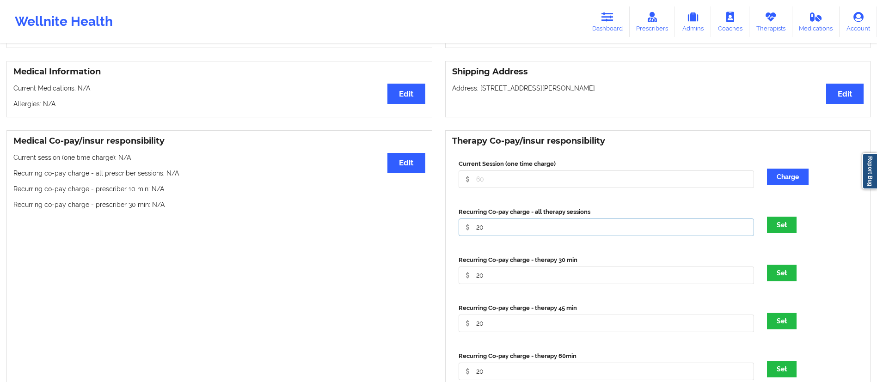
click at [467, 233] on input "20" at bounding box center [607, 228] width 296 height 18
type input "0"
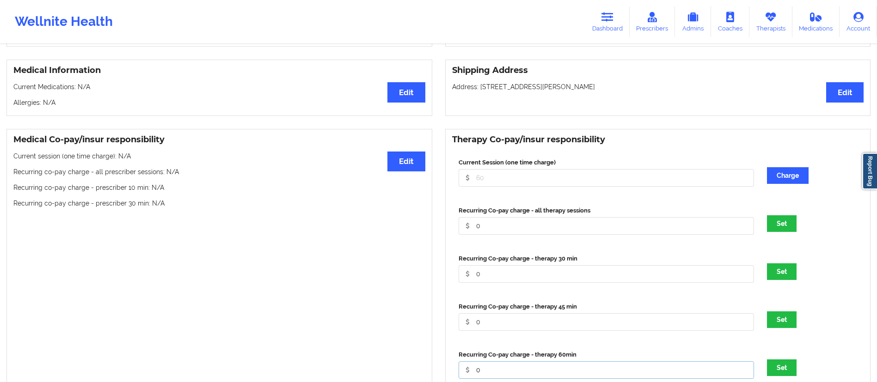
type input "0"
click at [767, 360] on button "Set" at bounding box center [782, 368] width 30 height 17
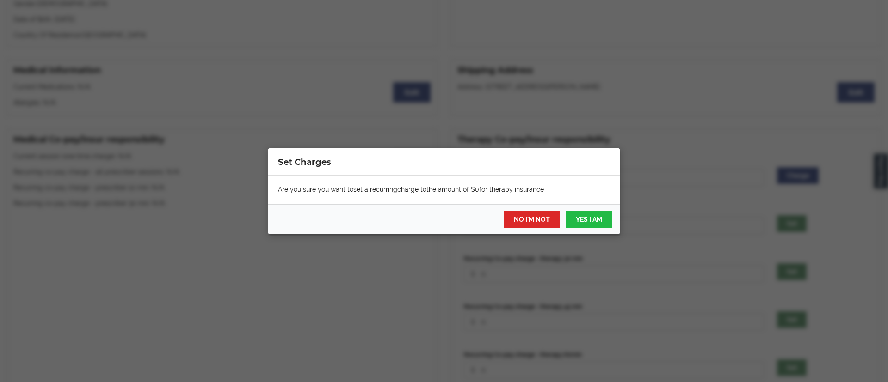
click at [496, 213] on div "NO I'M NOT YES I AM" at bounding box center [443, 219] width 351 height 30
click at [576, 215] on button "YES I AM" at bounding box center [589, 219] width 46 height 17
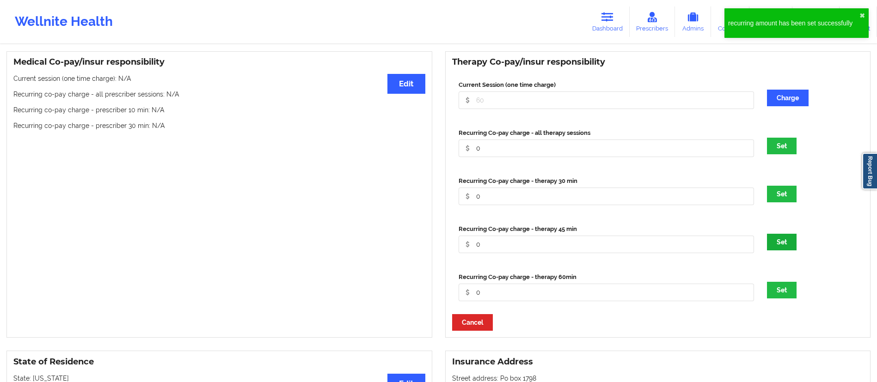
scroll to position [273, 0]
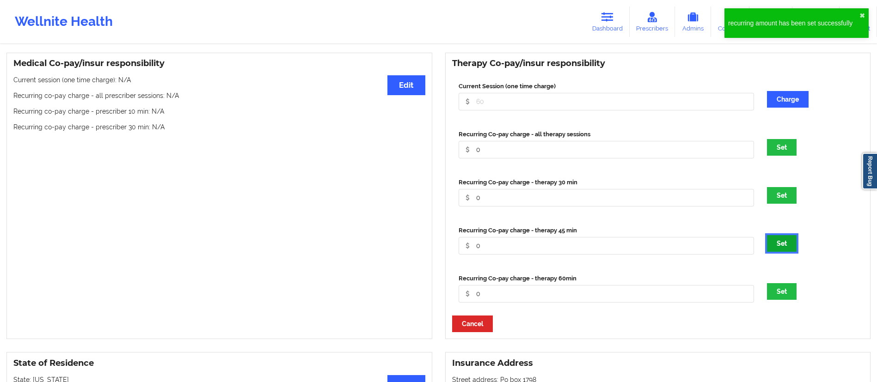
click at [785, 244] on button "Set" at bounding box center [782, 243] width 30 height 17
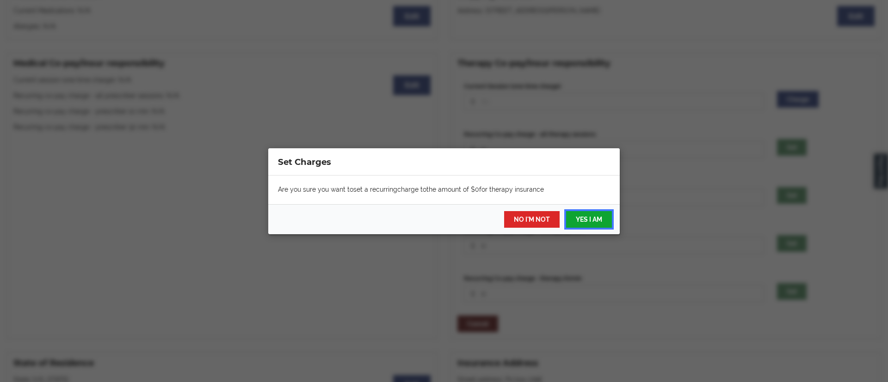
click at [579, 212] on button "YES I AM" at bounding box center [589, 219] width 46 height 17
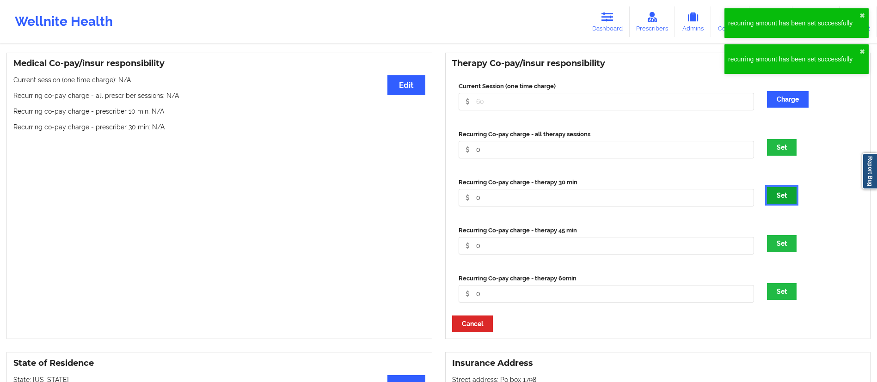
click at [775, 197] on button "Set" at bounding box center [782, 195] width 30 height 17
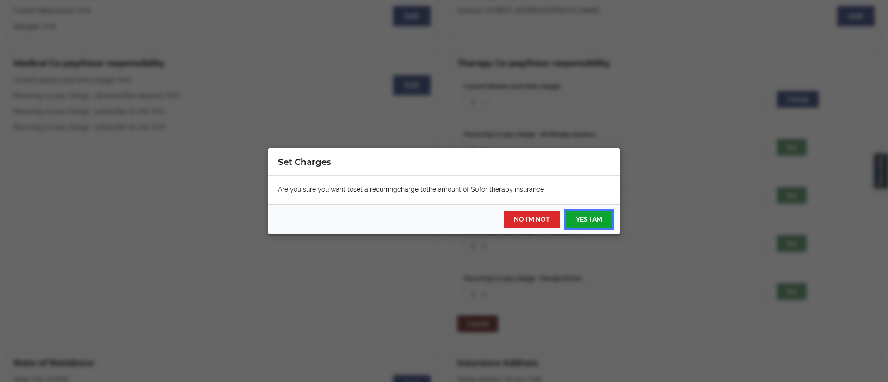
click at [586, 215] on button "YES I AM" at bounding box center [589, 219] width 46 height 17
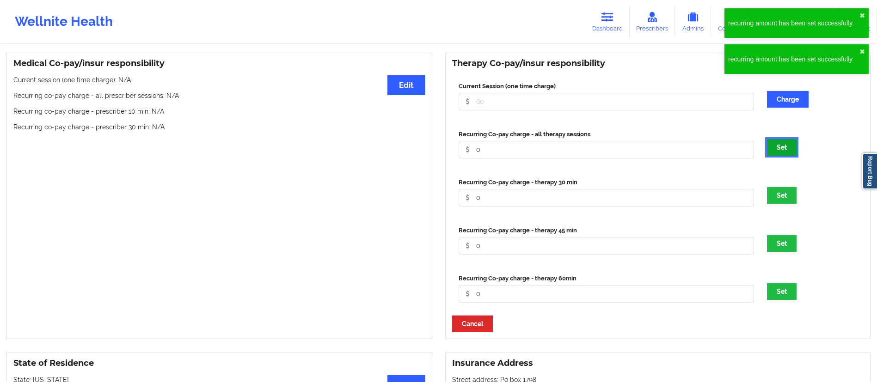
click at [785, 150] on button "Set" at bounding box center [782, 147] width 30 height 17
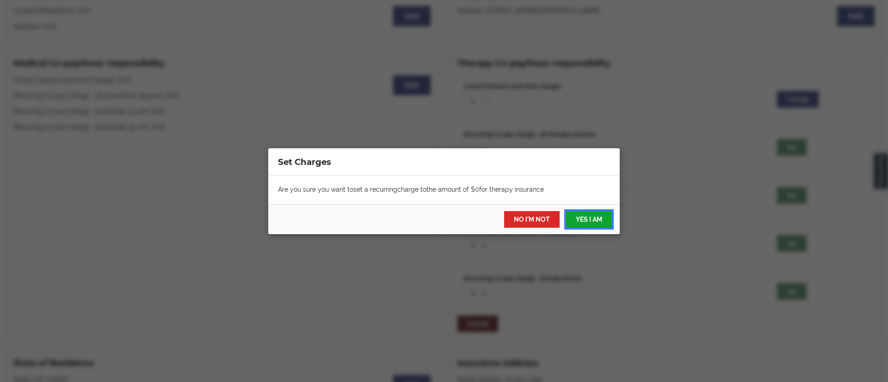
drag, startPoint x: 586, startPoint y: 222, endPoint x: 584, endPoint y: 217, distance: 5.4
click at [586, 222] on button "YES I AM" at bounding box center [589, 219] width 46 height 17
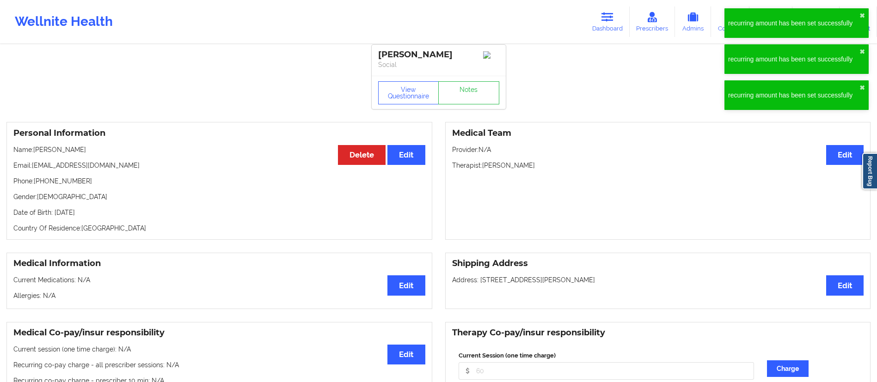
scroll to position [0, 0]
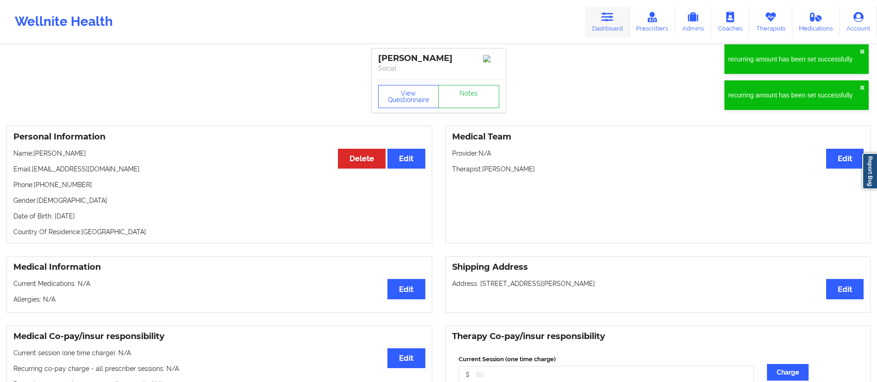
click at [611, 22] on link "Dashboard" at bounding box center [607, 21] width 44 height 31
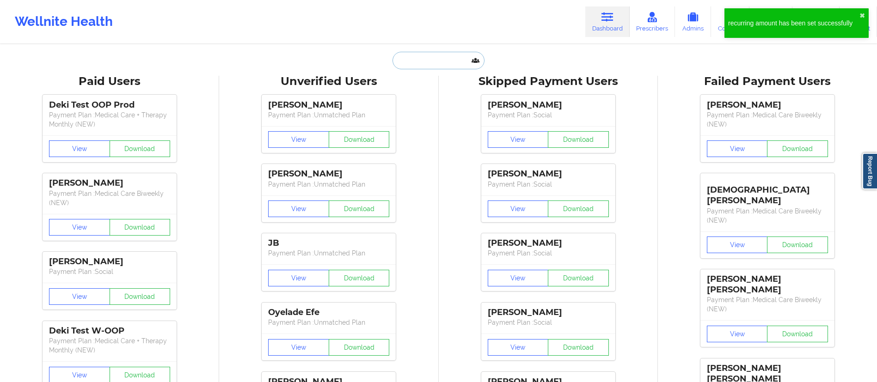
click at [459, 57] on input "text" at bounding box center [439, 61] width 92 height 18
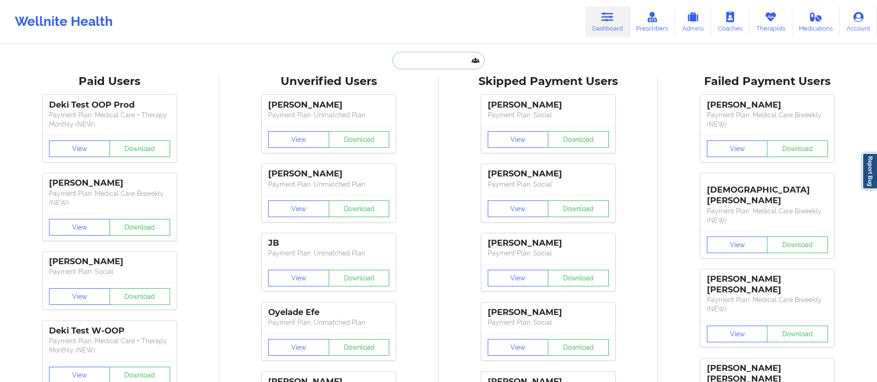
paste input "Caroline Siegel"
type input "Caroline Siegel"
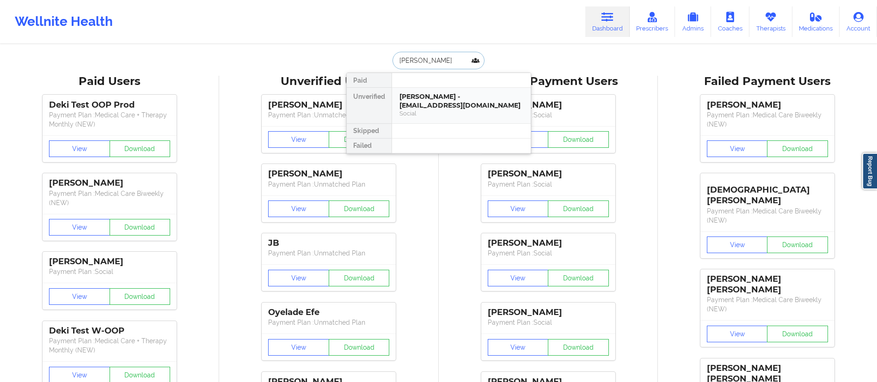
click at [433, 114] on div "Social" at bounding box center [462, 114] width 124 height 8
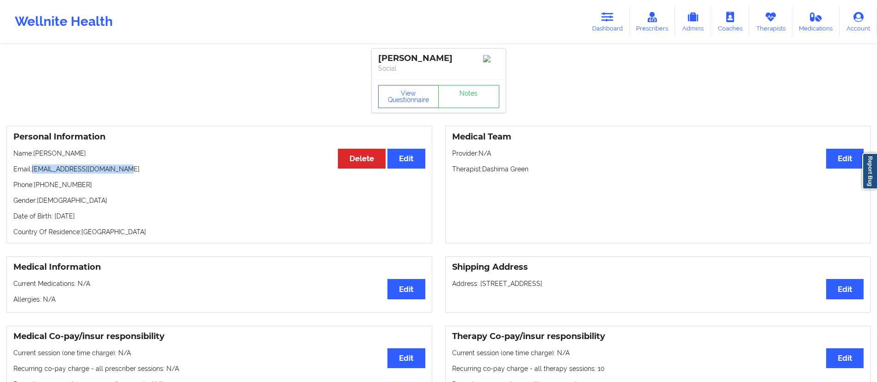
drag, startPoint x: 32, startPoint y: 170, endPoint x: 131, endPoint y: 175, distance: 98.6
click at [131, 174] on p "Email: siegelcaroline89@gmail.com" at bounding box center [219, 169] width 412 height 9
copy p "siegelcaroline89@gmail.com"
click at [594, 12] on link "Dashboard" at bounding box center [607, 21] width 44 height 31
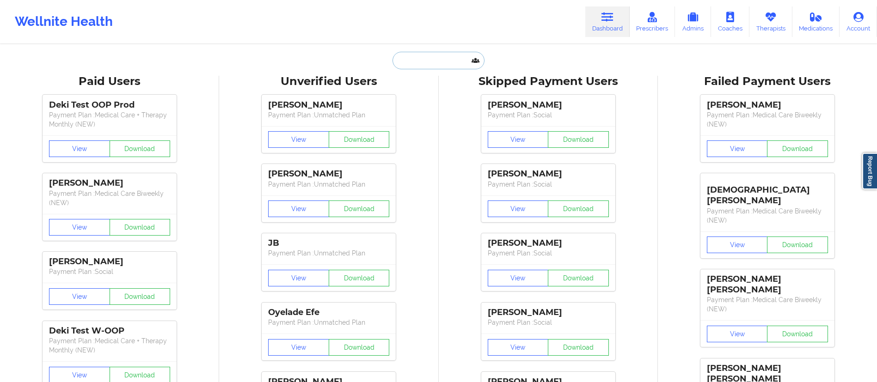
click at [414, 61] on input "text" at bounding box center [439, 61] width 92 height 18
paste input "Jackeline Rodriguez"
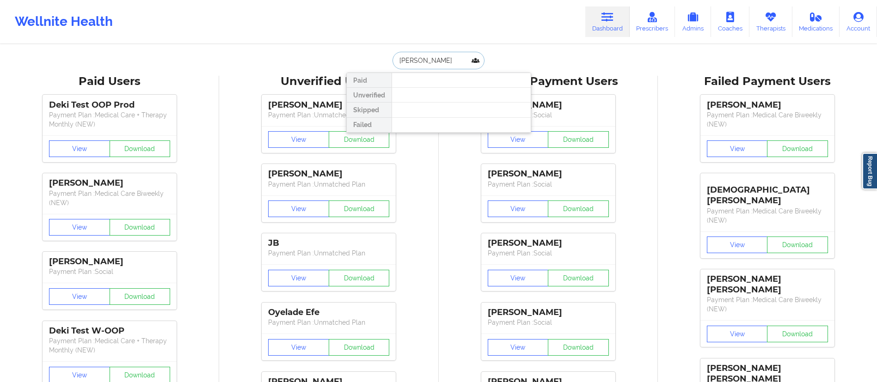
drag, startPoint x: 426, startPoint y: 59, endPoint x: 463, endPoint y: 57, distance: 37.5
click at [463, 57] on input "Jackeline Rodriguez" at bounding box center [439, 61] width 92 height 18
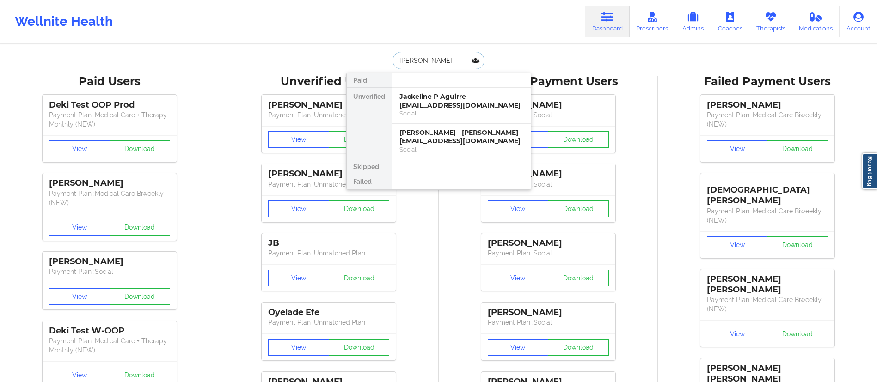
drag, startPoint x: 440, startPoint y: 60, endPoint x: 368, endPoint y: 58, distance: 71.7
click at [368, 59] on div "Jackeline Paid Unverified Jackeline P Aguirre - aguirre.jph@gmail.com Social Ja…" at bounding box center [438, 61] width 185 height 18
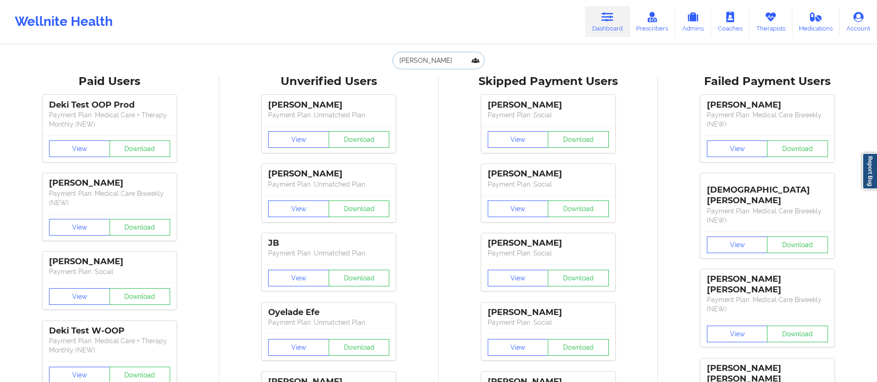
paste input "isamadmurder@gmail.com"
type input "isamadmurder@gmail.com"
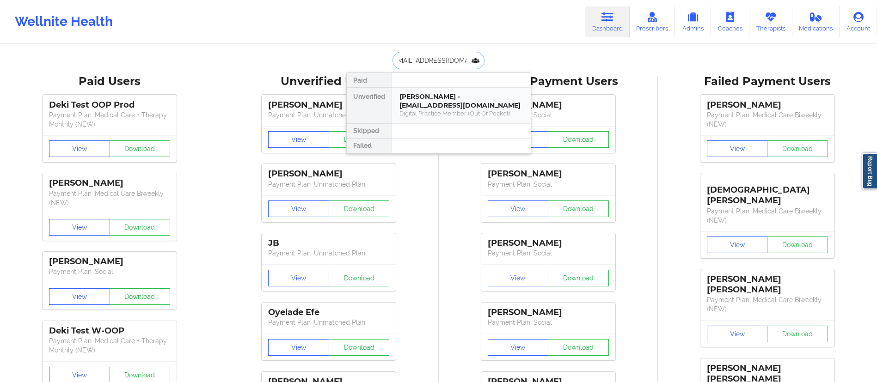
click at [430, 106] on div "Isabel Díaz Infante - isamadmurder@gmail.com" at bounding box center [462, 100] width 124 height 17
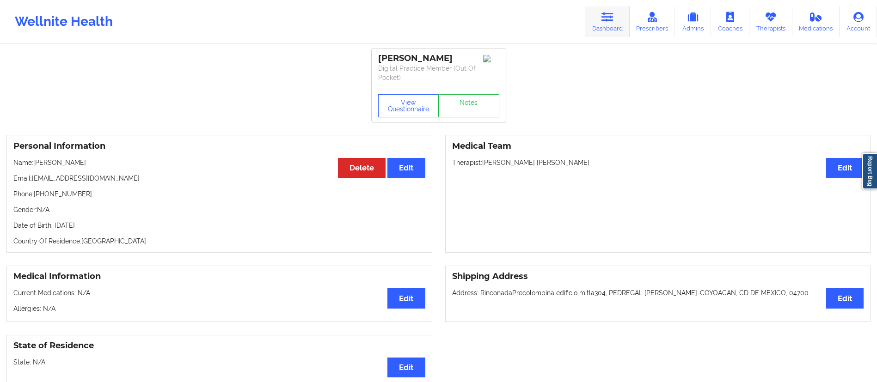
drag, startPoint x: 621, startPoint y: 13, endPoint x: 617, endPoint y: 19, distance: 7.3
click at [621, 14] on link "Dashboard" at bounding box center [607, 21] width 44 height 31
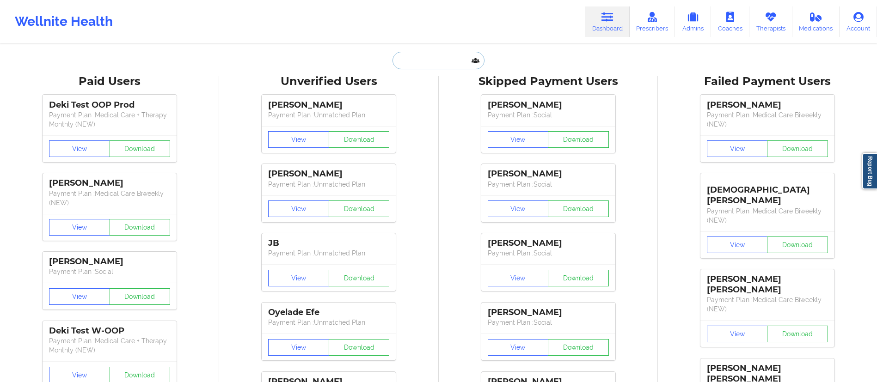
click at [451, 53] on input "text" at bounding box center [439, 61] width 92 height 18
paste input "ivonnepinedo@gmail.com"
type input "ivonnepinedo@gmail.com"
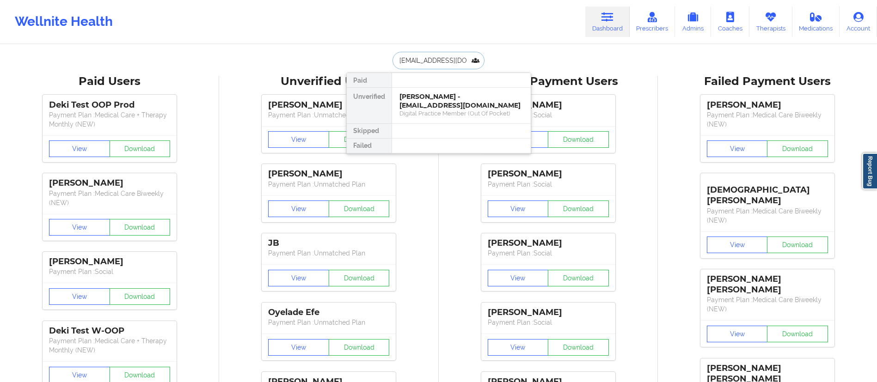
scroll to position [0, 5]
click at [424, 106] on div "Ivonne Pinedo - ivonnepinedo@gmail.com" at bounding box center [462, 100] width 124 height 17
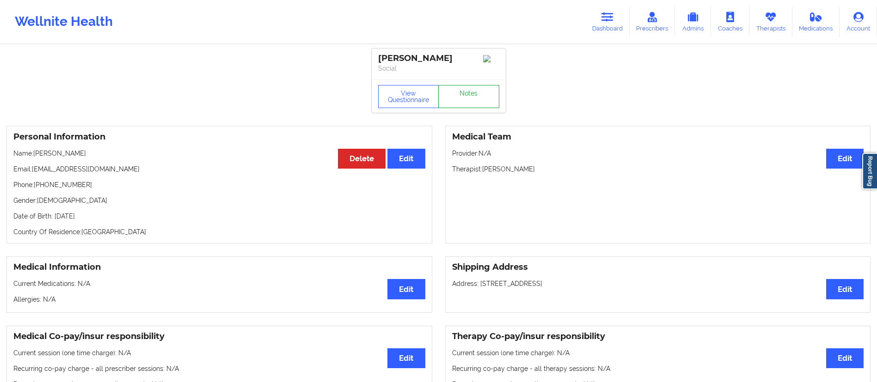
click at [448, 102] on link "Notes" at bounding box center [468, 96] width 61 height 23
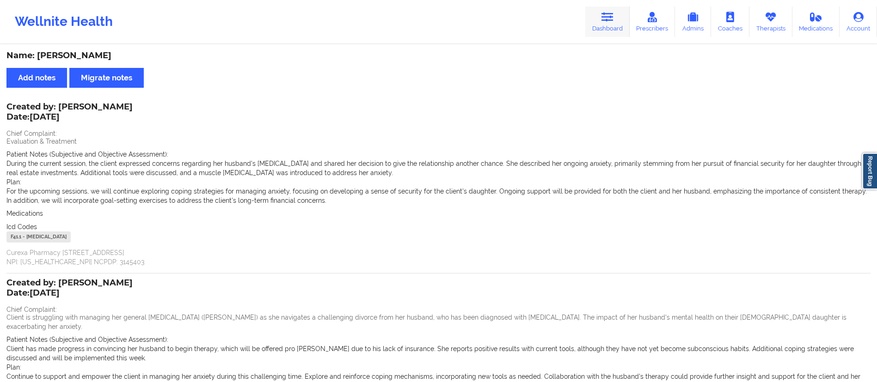
click at [604, 29] on link "Dashboard" at bounding box center [607, 21] width 44 height 31
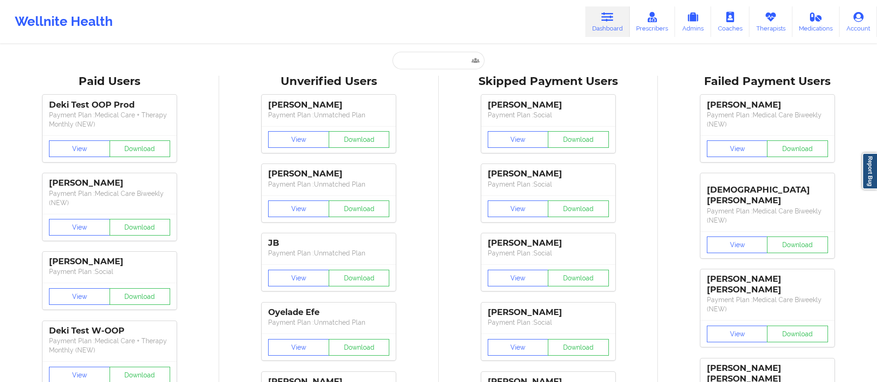
drag, startPoint x: 461, startPoint y: 45, endPoint x: 446, endPoint y: 62, distance: 22.6
click at [446, 62] on input "text" at bounding box center [439, 61] width 92 height 18
paste input "romilrosales995@gmail.com"
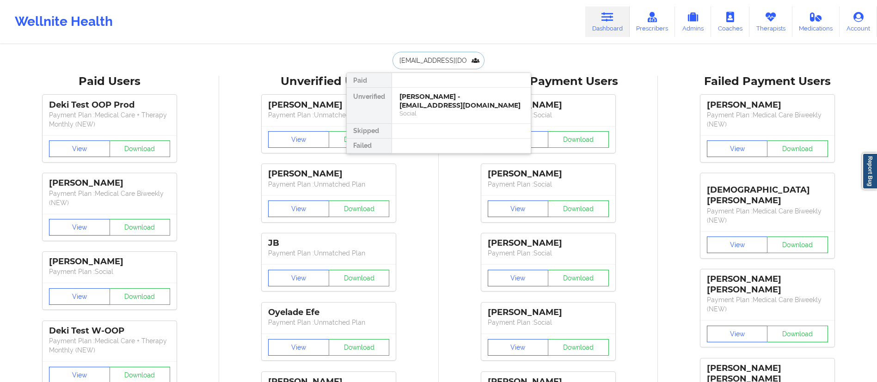
type input "romilrosales995@gmail.com"
click at [433, 106] on div "Romil Rosales - romilrosales995@gmail.com" at bounding box center [462, 100] width 124 height 17
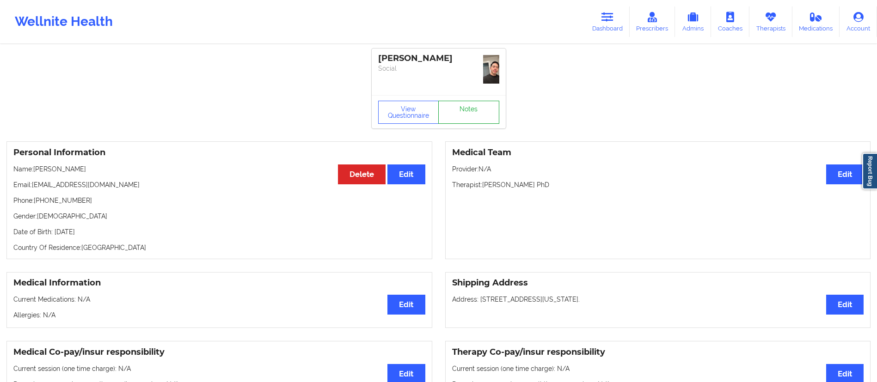
click at [466, 112] on link "Notes" at bounding box center [468, 112] width 61 height 23
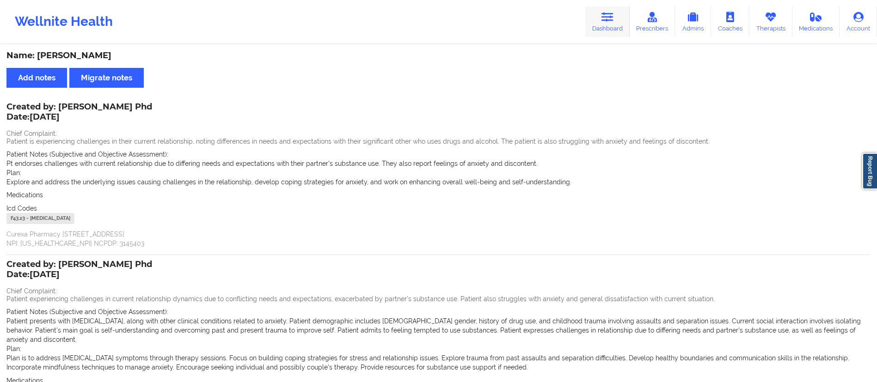
drag, startPoint x: 624, startPoint y: 19, endPoint x: 620, endPoint y: 17, distance: 4.8
click at [624, 19] on link "Dashboard" at bounding box center [607, 21] width 44 height 31
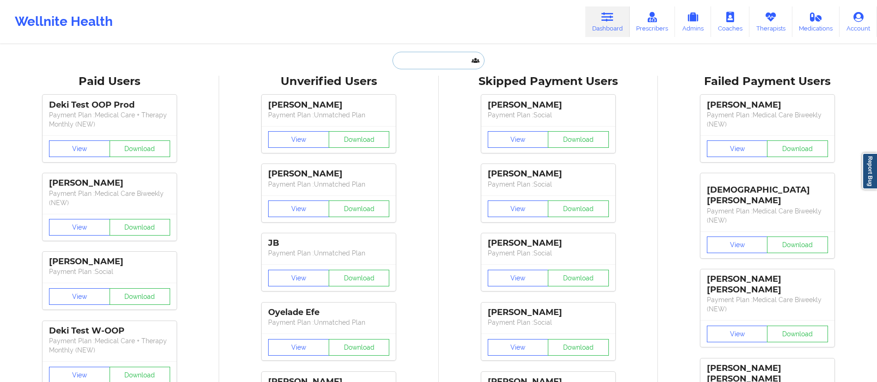
click at [448, 64] on input "text" at bounding box center [439, 61] width 92 height 18
paste input "Christianhoffman64@gmail.com"
type input "Christianhoffman64@gmail.com"
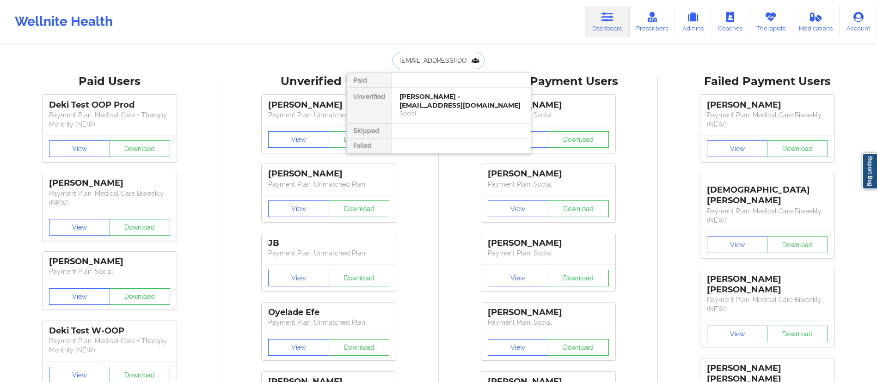
scroll to position [0, 23]
click at [434, 106] on div "Christian Hoffman - christianhoffman64@gmail.com" at bounding box center [462, 105] width 124 height 26
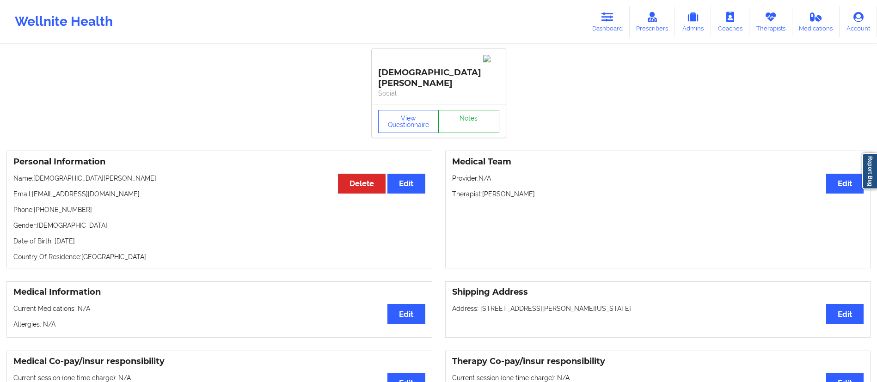
click at [459, 110] on link "Notes" at bounding box center [468, 121] width 61 height 23
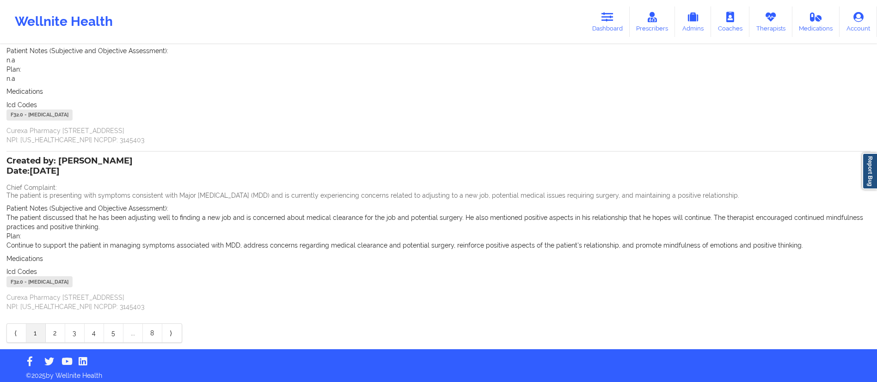
scroll to position [108, 0]
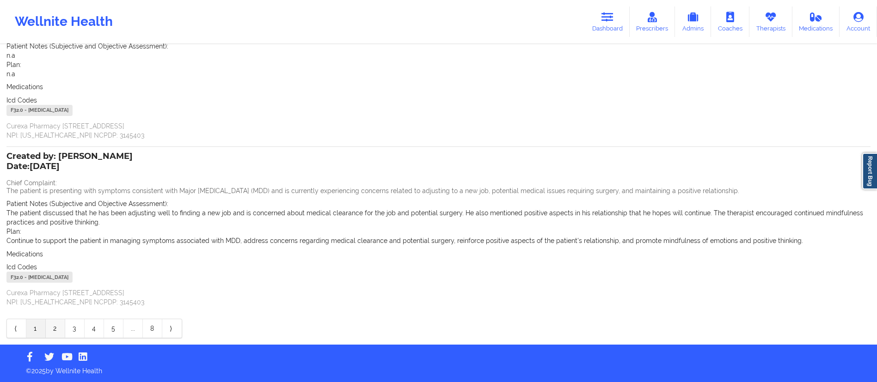
click at [52, 330] on link "2" at bounding box center [55, 329] width 19 height 18
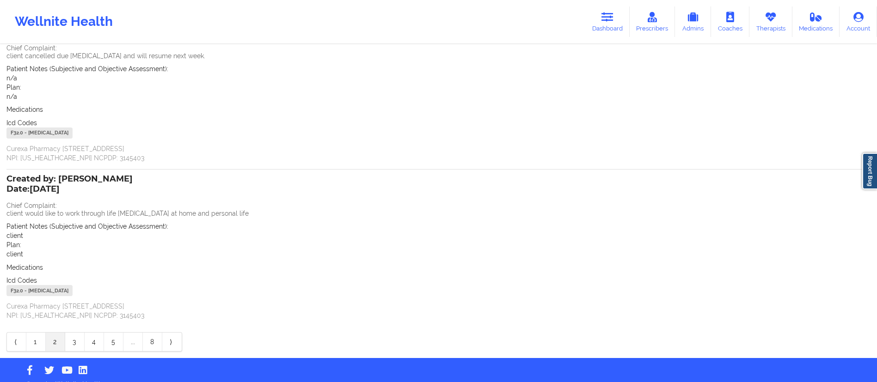
scroll to position [99, 0]
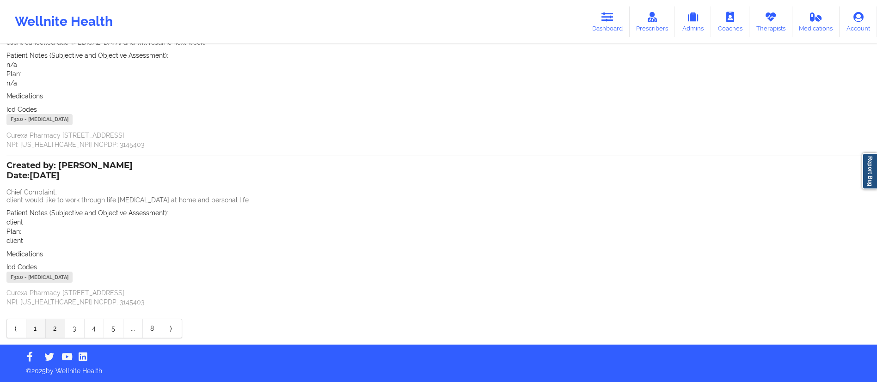
click at [32, 332] on link "1" at bounding box center [35, 329] width 19 height 18
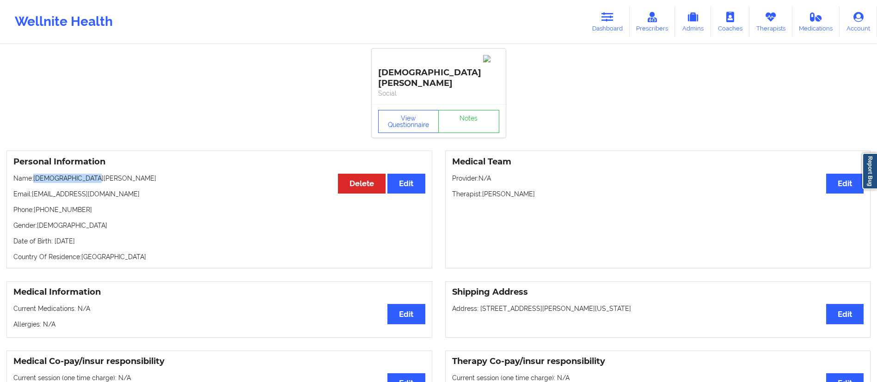
drag, startPoint x: 38, startPoint y: 160, endPoint x: 126, endPoint y: 151, distance: 88.3
click at [124, 151] on div "Personal Information Edit Delete Name: Christian Hoffman Email: christianhoffma…" at bounding box center [219, 210] width 426 height 118
copy p "Christian Hoffman"
drag, startPoint x: 526, startPoint y: 172, endPoint x: 495, endPoint y: 169, distance: 30.7
click at [484, 190] on p "Therapist: Sharice White" at bounding box center [658, 194] width 412 height 9
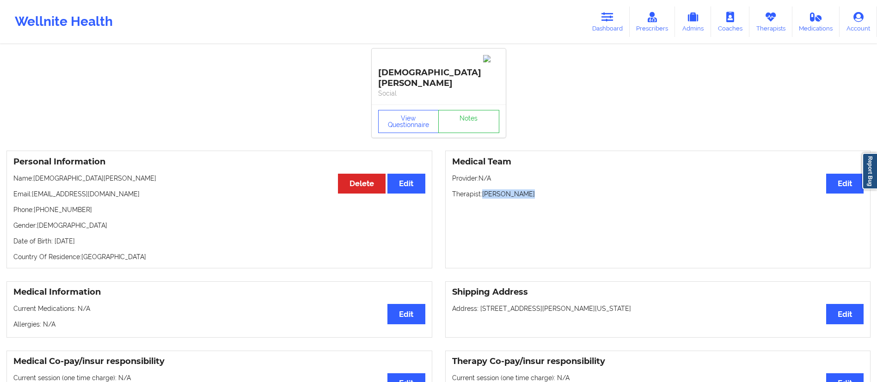
copy p "Sharice White"
click at [609, 17] on icon at bounding box center [608, 17] width 12 height 10
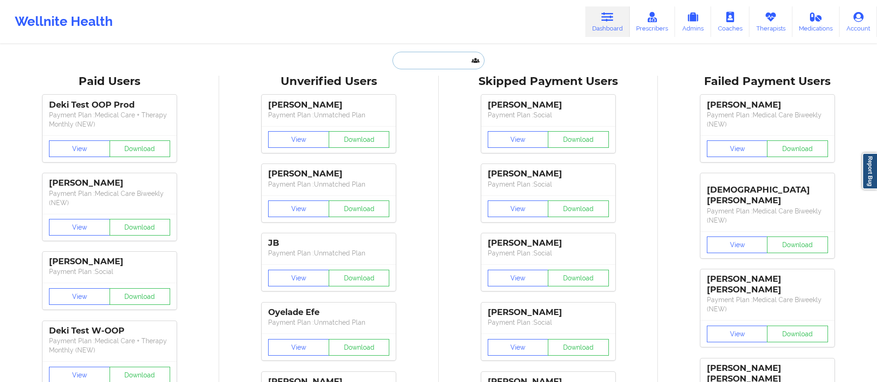
click at [430, 60] on input "text" at bounding box center [439, 61] width 92 height 18
paste input "a.m.maccubbin5@gmail.com"
type input "a.m.maccubbin5@gmail.com"
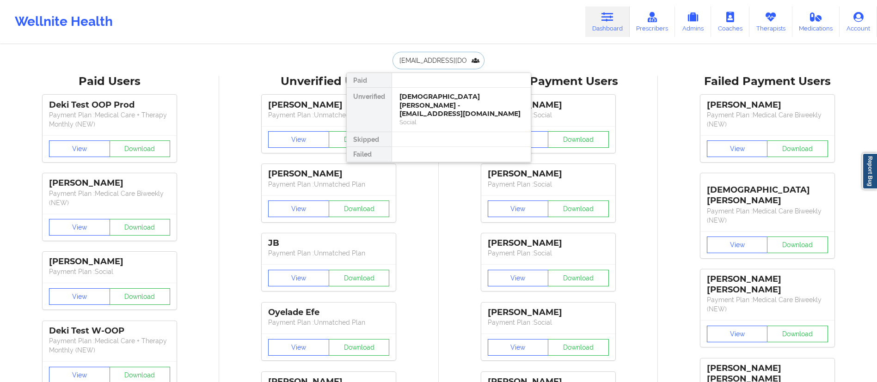
scroll to position [0, 13]
click at [432, 106] on div "AnnMarie MacCubbin - a.m.maccubbin5@gmail.com" at bounding box center [462, 100] width 124 height 17
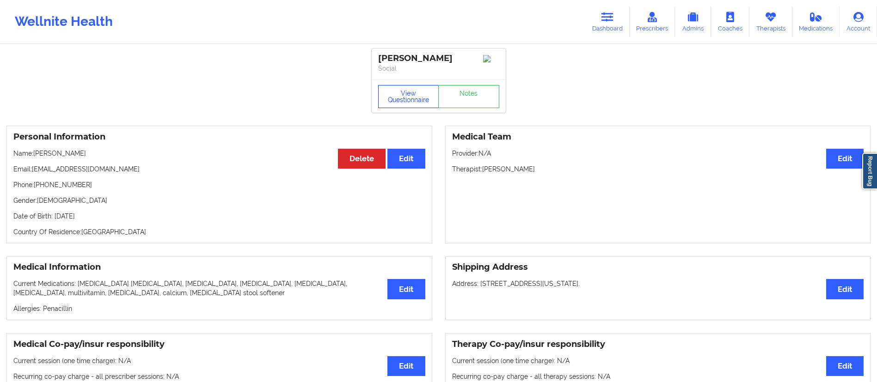
click at [406, 102] on button "View Questionnaire" at bounding box center [408, 96] width 61 height 23
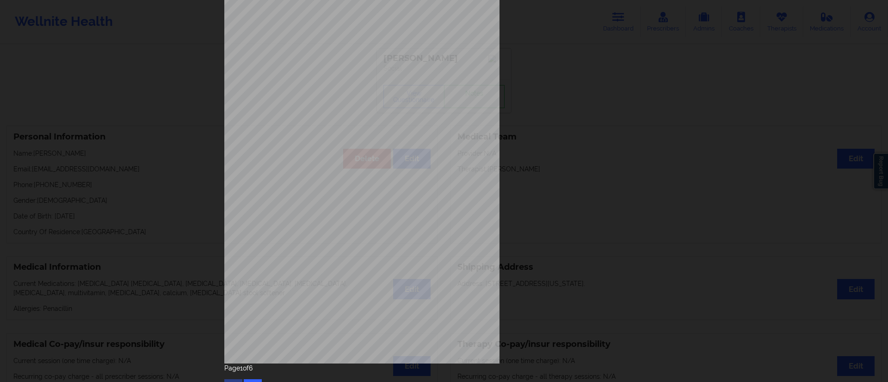
scroll to position [59, 0]
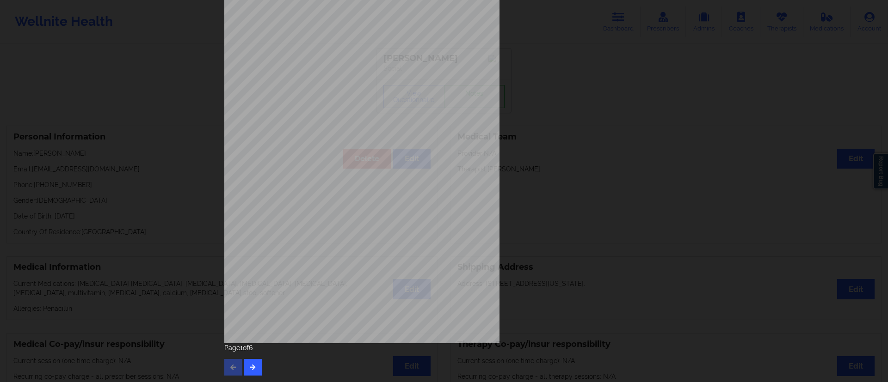
click at [263, 357] on div "Page 1 of 6" at bounding box center [443, 360] width 439 height 32
click at [250, 364] on icon "button" at bounding box center [253, 367] width 8 height 6
click at [246, 369] on button "button" at bounding box center [253, 367] width 18 height 17
click at [250, 365] on icon "button" at bounding box center [253, 367] width 8 height 6
click at [231, 366] on icon "button" at bounding box center [233, 367] width 8 height 6
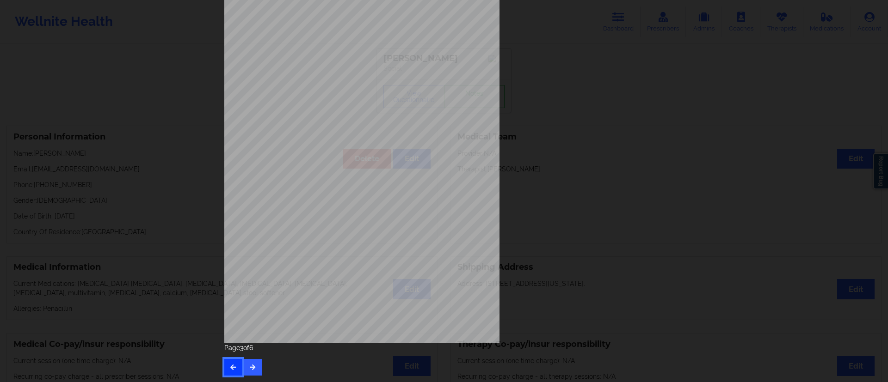
click at [231, 366] on icon "button" at bounding box center [233, 367] width 8 height 6
drag, startPoint x: 251, startPoint y: 368, endPoint x: 256, endPoint y: 348, distance: 20.5
click at [250, 368] on icon "button" at bounding box center [253, 367] width 8 height 6
click at [249, 365] on icon "button" at bounding box center [253, 367] width 8 height 6
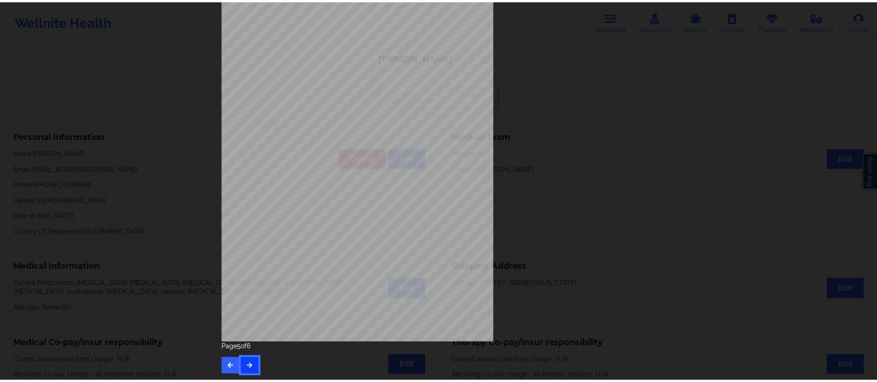
scroll to position [0, 0]
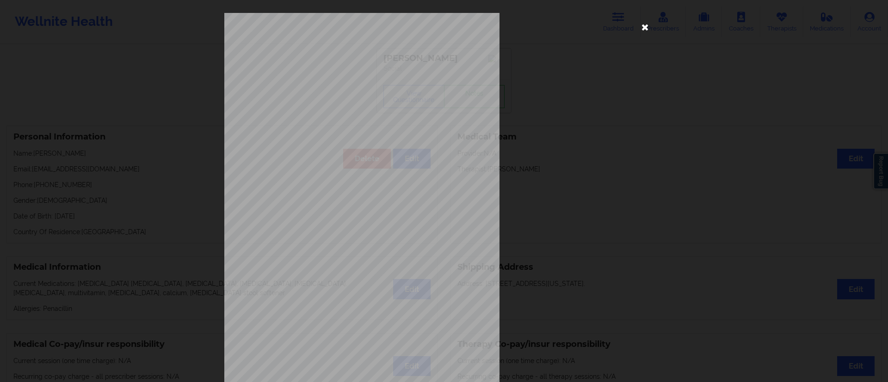
click at [640, 30] on icon at bounding box center [645, 26] width 15 height 15
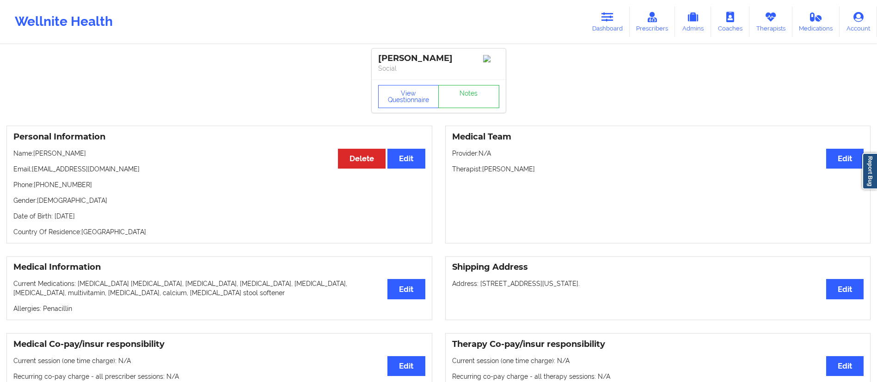
click at [453, 111] on div "View Questionnaire Notes" at bounding box center [439, 96] width 134 height 33
click at [453, 106] on link "Notes" at bounding box center [468, 96] width 61 height 23
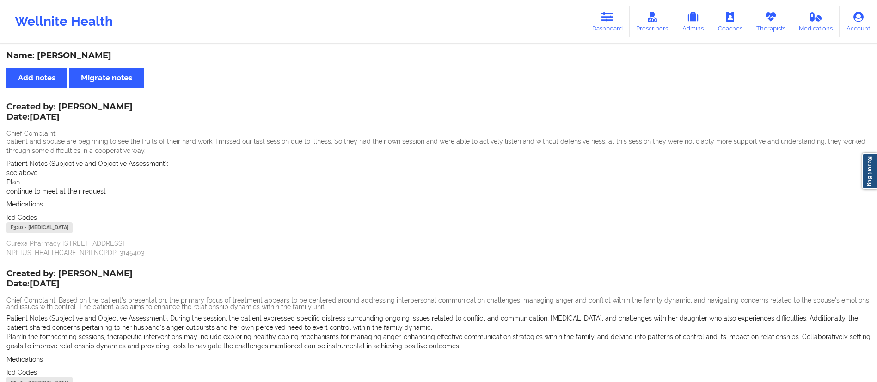
click at [615, 24] on link "Dashboard" at bounding box center [607, 21] width 44 height 31
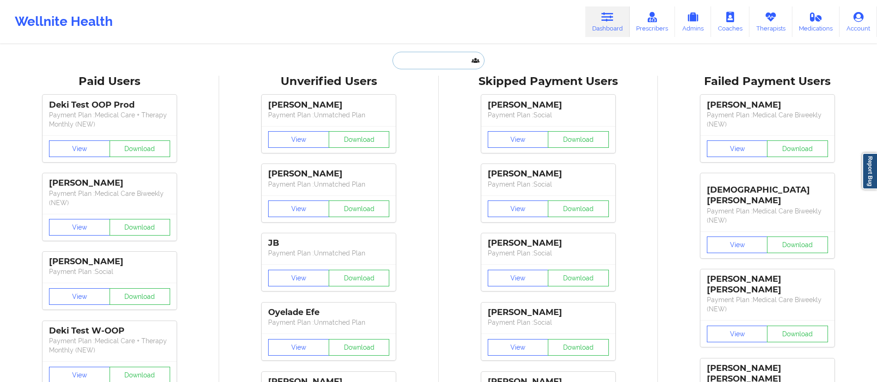
click at [443, 61] on input "text" at bounding box center [439, 61] width 92 height 18
paste input "chelseaminavi@gmail.com"
type input "chelseaminavi@gmail.com"
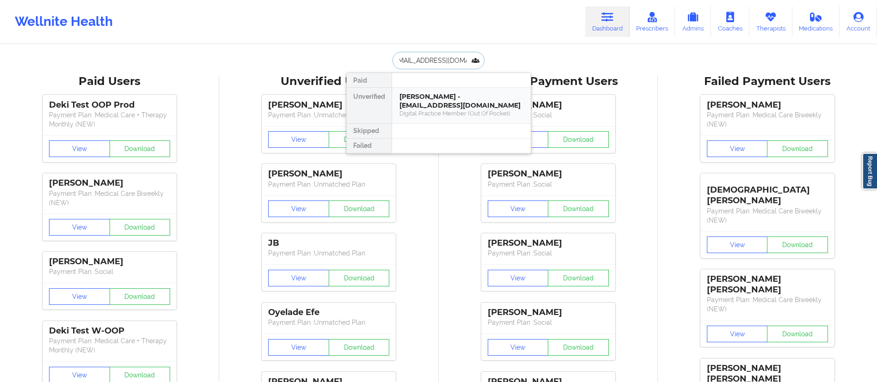
click at [430, 108] on div "Chelsea Minavi - chelseaminavi@gmail.com" at bounding box center [462, 100] width 124 height 17
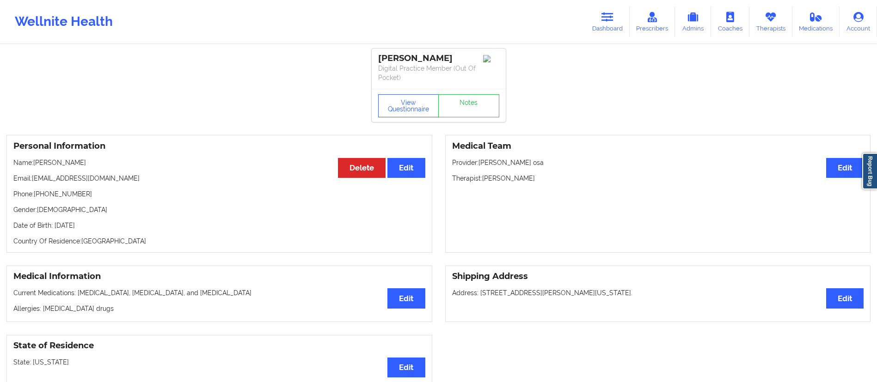
drag, startPoint x: 605, startPoint y: 22, endPoint x: 555, endPoint y: 41, distance: 53.7
click at [605, 23] on link "Dashboard" at bounding box center [607, 21] width 44 height 31
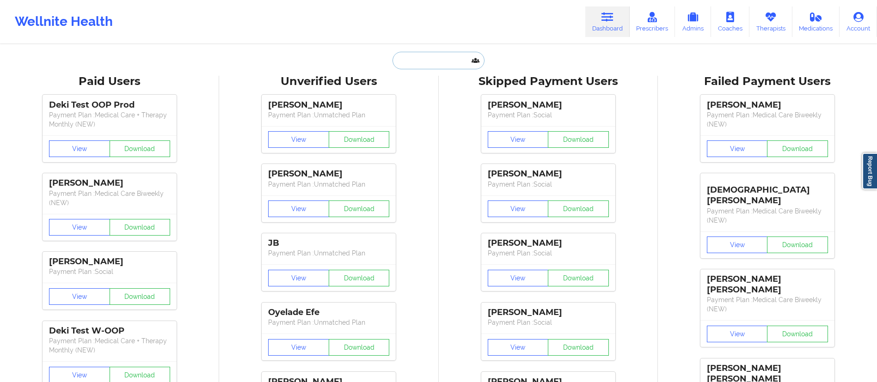
click at [445, 55] on input "text" at bounding box center [439, 61] width 92 height 18
paste input "rehonajohnson@hotmail.com"
type input "rehonajohnson@hotmail.com"
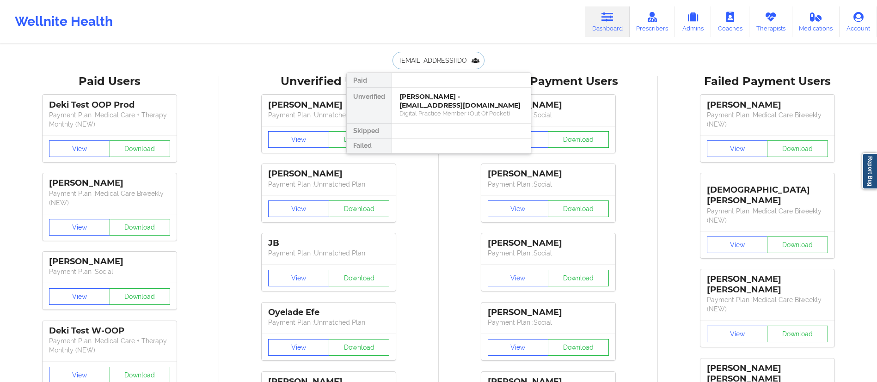
scroll to position [0, 15]
click at [430, 110] on div "Digital Practice Member (Out Of Pocket)" at bounding box center [462, 114] width 124 height 8
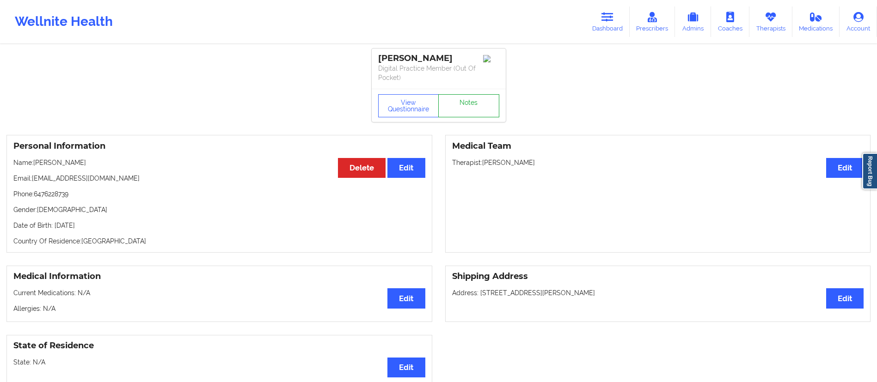
click at [457, 109] on link "Notes" at bounding box center [468, 105] width 61 height 23
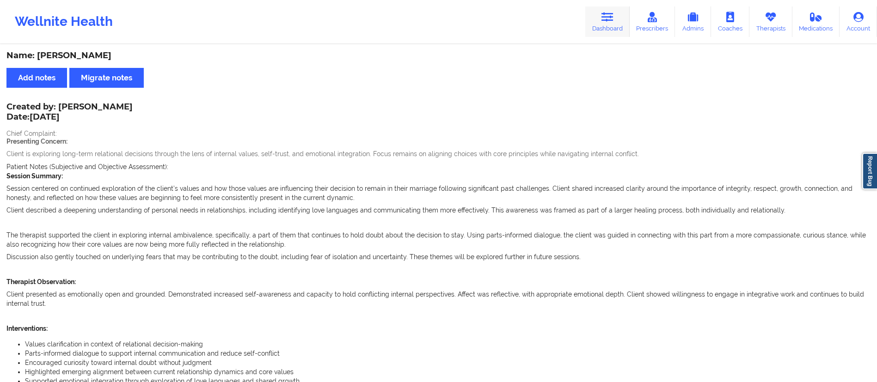
click at [627, 24] on link "Dashboard" at bounding box center [607, 21] width 44 height 31
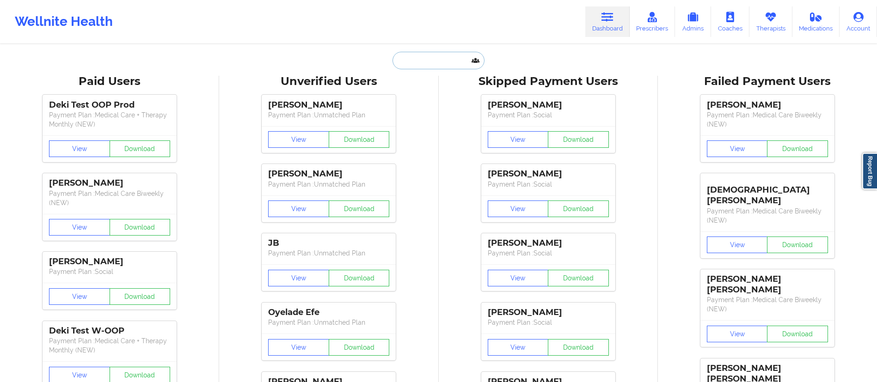
click at [437, 59] on input "text" at bounding box center [439, 61] width 92 height 18
paste input "noreenbb@yahoo.com"
type input "noreenbb@yahoo.com"
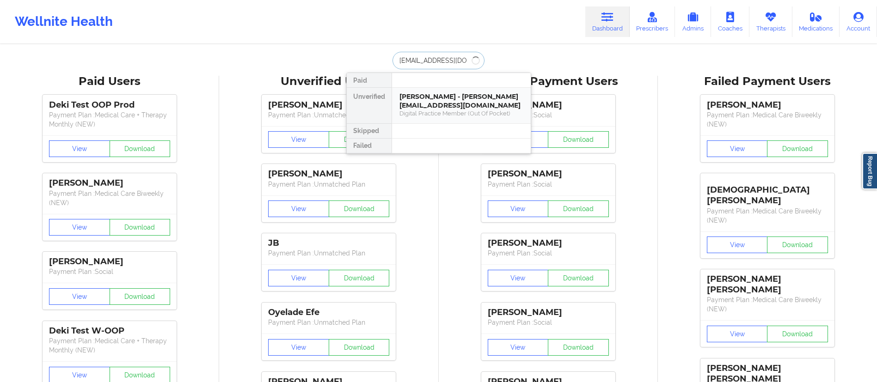
click at [425, 92] on div "Rehona Johnson - rehonajohnson@hotmail.com Digital Practice Member (Out Of Pock…" at bounding box center [461, 106] width 139 height 36
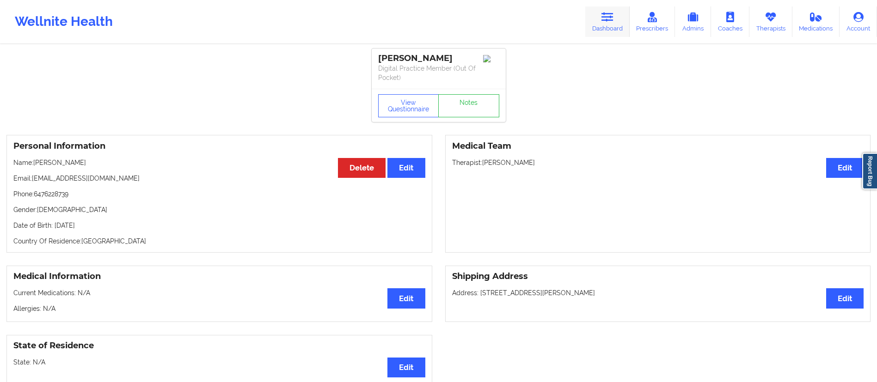
click at [606, 29] on link "Dashboard" at bounding box center [607, 21] width 44 height 31
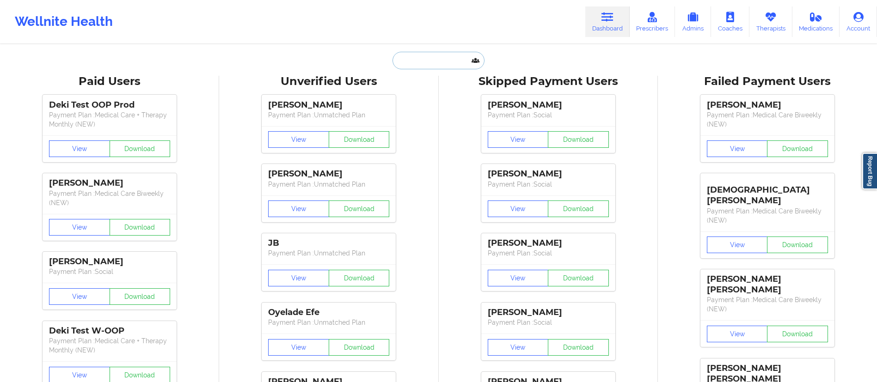
click at [411, 60] on input "text" at bounding box center [439, 61] width 92 height 18
paste input "noreenbb@yahoo.com"
type input "noreenbb@yahoo.com"
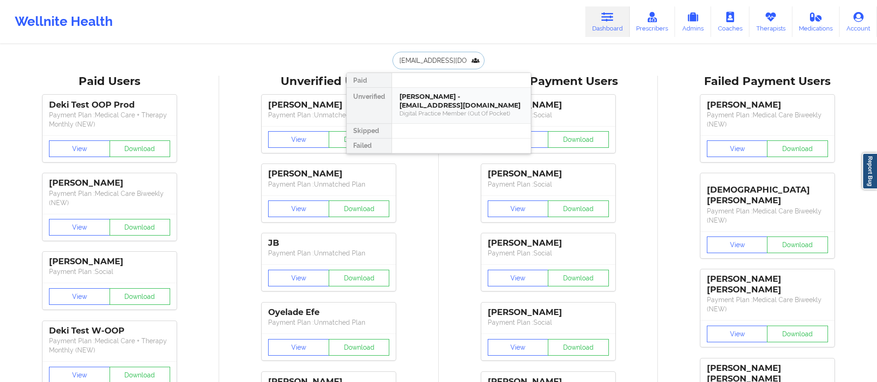
click at [434, 101] on div "Noreen Belcon - noreenbb@yahoo.com" at bounding box center [462, 100] width 124 height 17
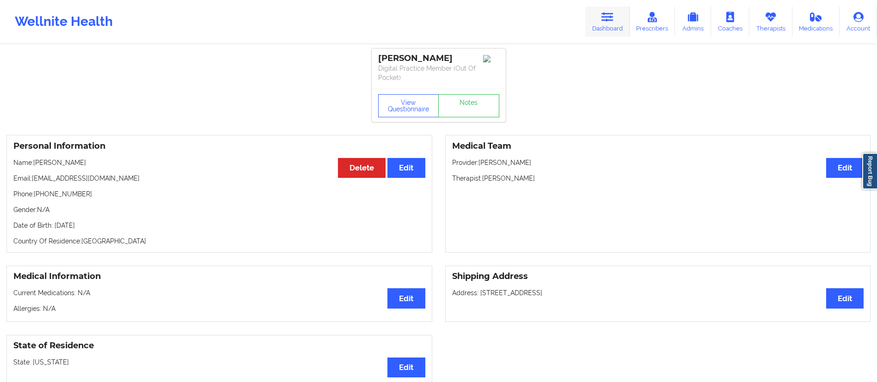
click at [610, 12] on icon at bounding box center [608, 17] width 12 height 10
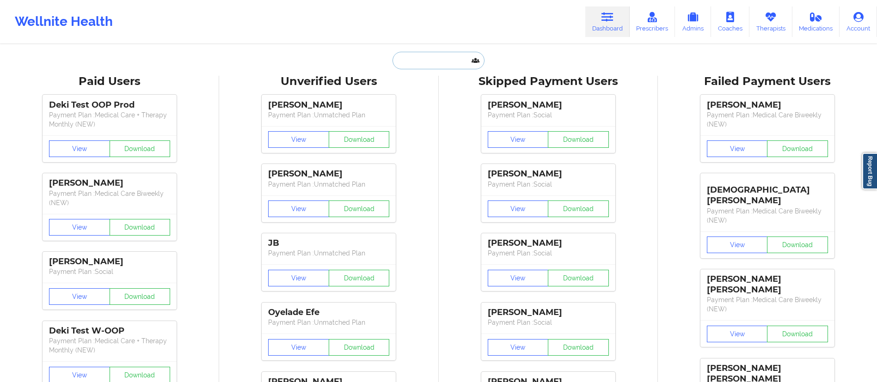
click at [436, 66] on input "text" at bounding box center [439, 61] width 92 height 18
paste input "sbeeson@ymail.com"
type input "sbeeson@ymail.com"
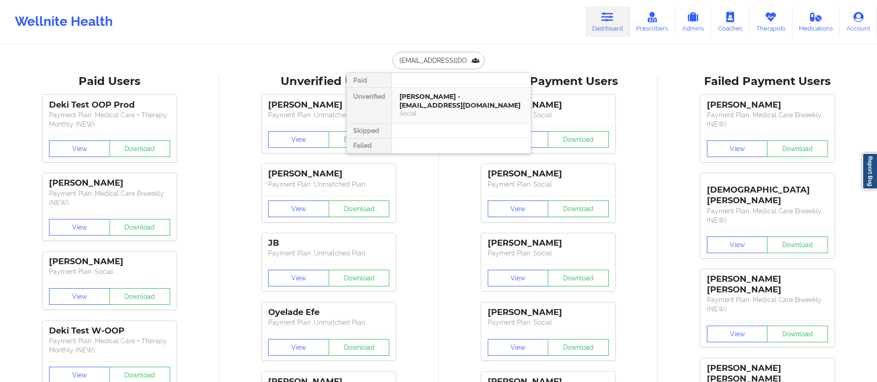
click at [432, 107] on div "Shawn Beeson - sbeeson@ymail.com" at bounding box center [462, 100] width 124 height 17
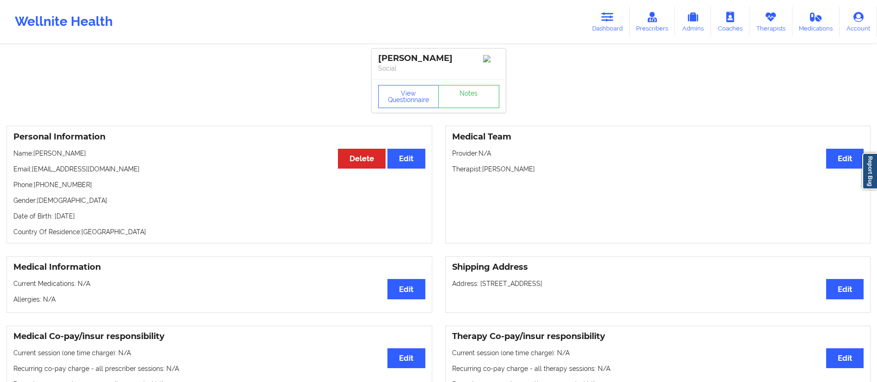
drag, startPoint x: 35, startPoint y: 156, endPoint x: 158, endPoint y: 144, distance: 124.0
click at [158, 144] on div "Personal Information Edit Delete Name: Shawn Beeson Email: sbeeson@ymail.com Ph…" at bounding box center [219, 185] width 426 height 118
drag, startPoint x: 158, startPoint y: 146, endPoint x: 155, endPoint y: 152, distance: 6.8
click at [158, 149] on div "Personal Information Edit Delete Name: Shawn Beeson Email: sbeeson@ymail.com Ph…" at bounding box center [219, 185] width 426 height 118
drag, startPoint x: 34, startPoint y: 155, endPoint x: 98, endPoint y: 154, distance: 64.3
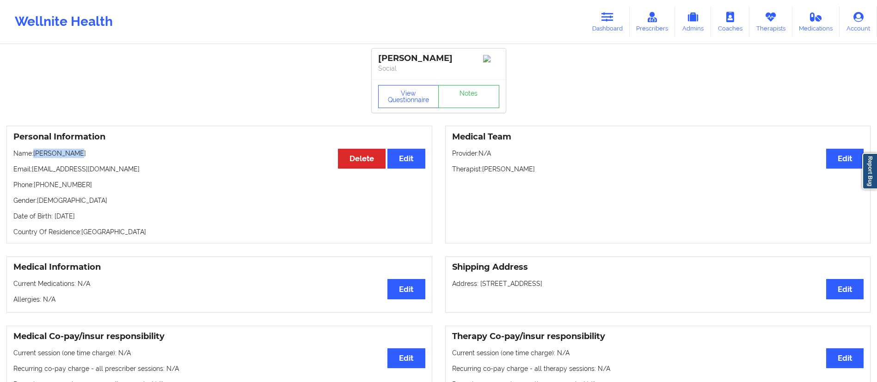
click at [98, 154] on p "Name: Shawn Beeson" at bounding box center [219, 153] width 412 height 9
copy p "Shawn Beeson"
click at [600, 20] on link "Dashboard" at bounding box center [607, 21] width 44 height 31
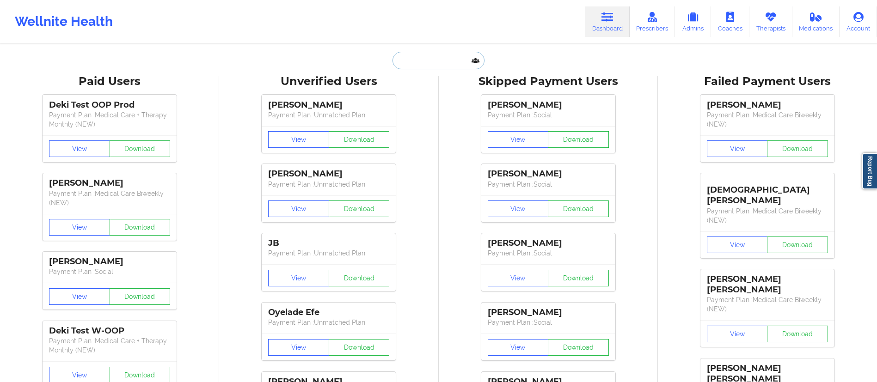
click at [440, 66] on input "text" at bounding box center [439, 61] width 92 height 18
paste input "grace.domanski.a@gmail.com"
type input "grace.domanski.a@gmail.com"
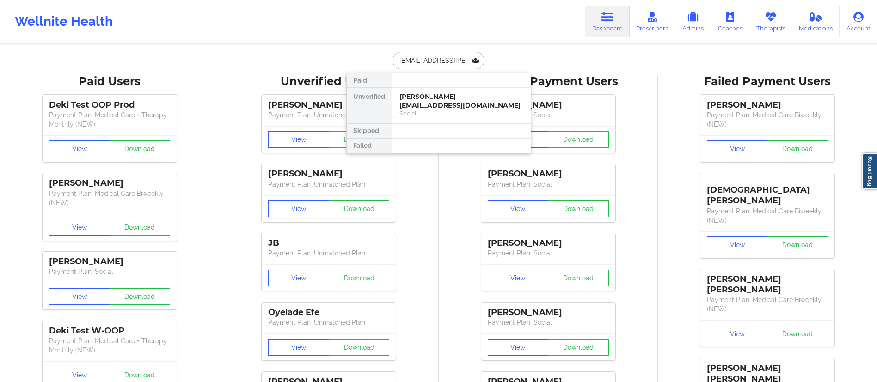
scroll to position [0, 17]
click at [427, 104] on div "Grace Mulcahy - grace.domanski.a@gmail.com" at bounding box center [462, 100] width 124 height 17
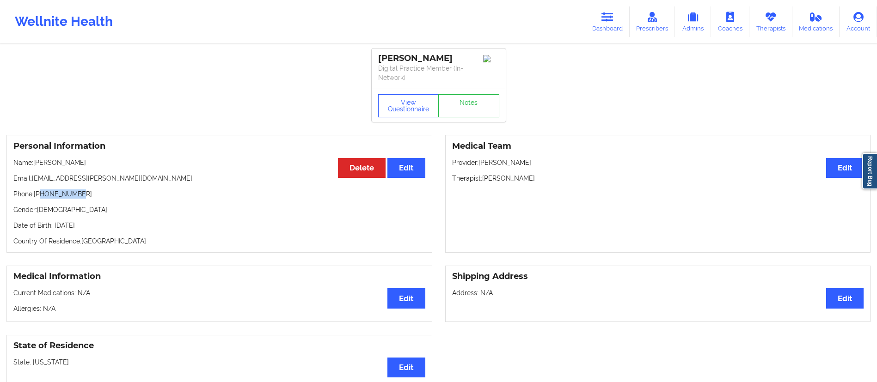
drag, startPoint x: 41, startPoint y: 193, endPoint x: 131, endPoint y: 190, distance: 90.2
click at [131, 190] on p "Phone: +18102472009" at bounding box center [219, 194] width 412 height 9
copy p "8102472009"
click at [599, 27] on link "Dashboard" at bounding box center [607, 21] width 44 height 31
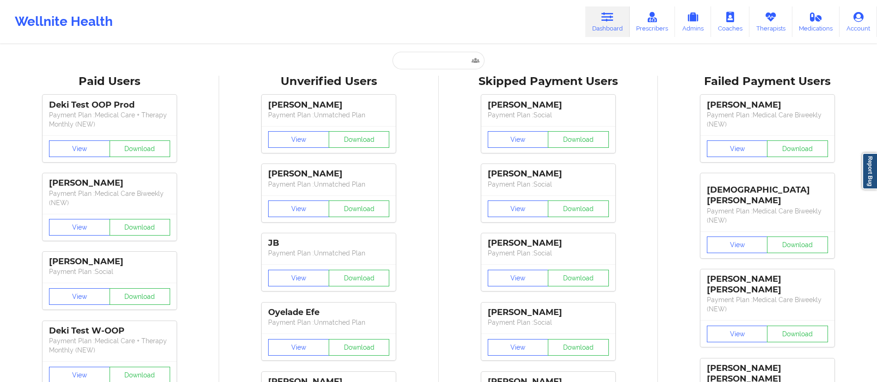
click at [437, 61] on input "text" at bounding box center [439, 61] width 92 height 18
click at [434, 57] on input "text" at bounding box center [439, 61] width 92 height 18
paste input "jaime.izaguirre563@gmail.com"
type input "jaime.izaguirre563@gmail.com"
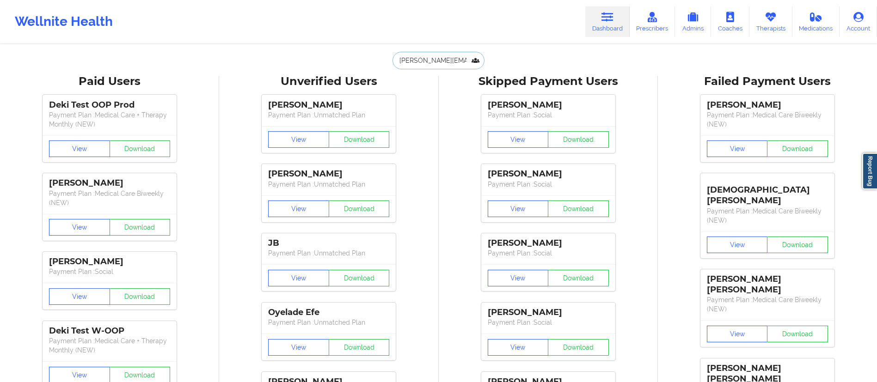
scroll to position [0, 18]
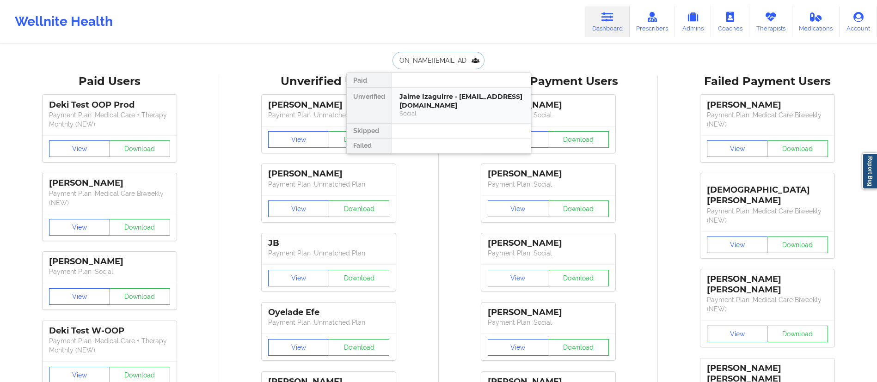
click at [476, 107] on div "Jaime Izaguirre - jaime.izaguirre563@gmail.com" at bounding box center [462, 100] width 124 height 17
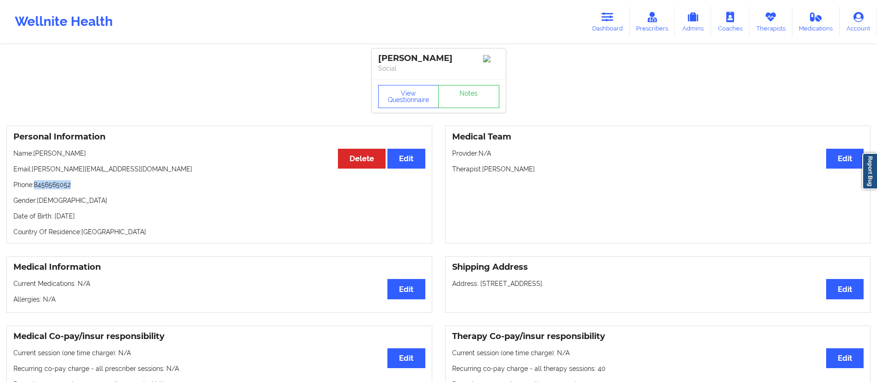
drag, startPoint x: 37, startPoint y: 185, endPoint x: 96, endPoint y: 188, distance: 59.3
click at [96, 188] on p "Phone: 8456565052" at bounding box center [219, 184] width 412 height 9
drag, startPoint x: 54, startPoint y: 156, endPoint x: 105, endPoint y: 162, distance: 51.6
click at [105, 162] on div "Personal Information Edit Delete Name: Jaime Izaguirre Email: jaime.izaguirre56…" at bounding box center [219, 185] width 426 height 118
drag, startPoint x: 43, startPoint y: 185, endPoint x: 59, endPoint y: 188, distance: 15.4
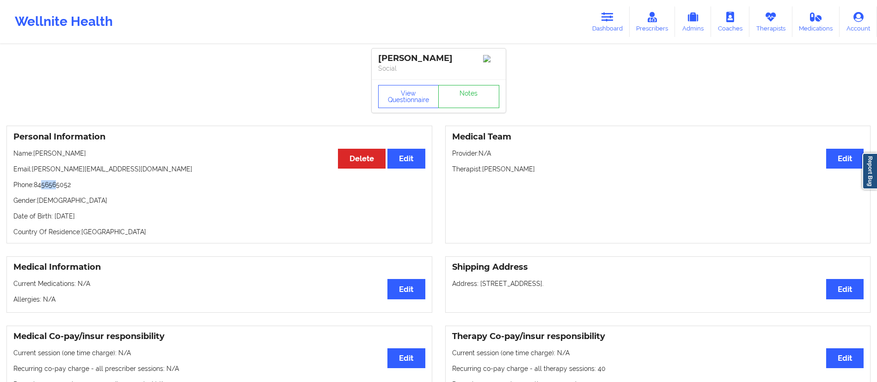
click at [59, 188] on p "Phone: 8456565052" at bounding box center [219, 184] width 412 height 9
drag, startPoint x: 36, startPoint y: 187, endPoint x: 92, endPoint y: 188, distance: 55.5
click at [92, 188] on p "Phone: 8456565052" at bounding box center [219, 184] width 412 height 9
copy p "8456565052"
